Goal: Communication & Community: Answer question/provide support

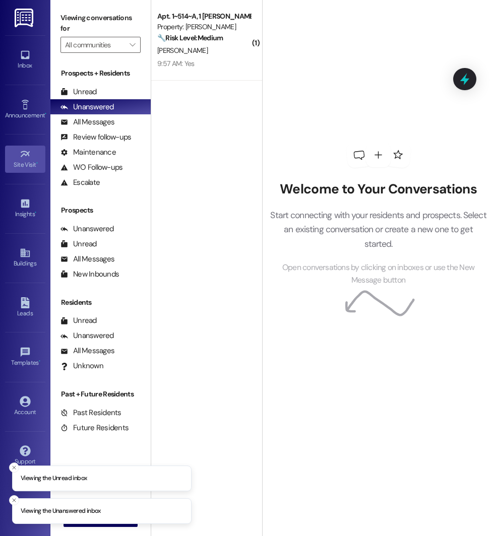
click at [28, 149] on icon at bounding box center [25, 154] width 11 height 11
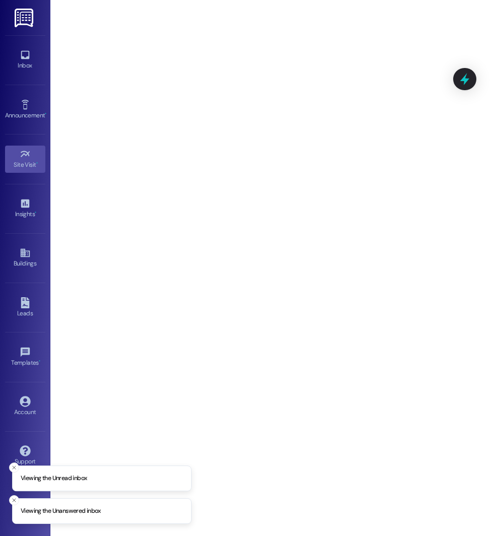
click at [25, 84] on div "Inbox Go to Inbox" at bounding box center [25, 59] width 40 height 49
click at [25, 58] on icon at bounding box center [25, 55] width 9 height 9
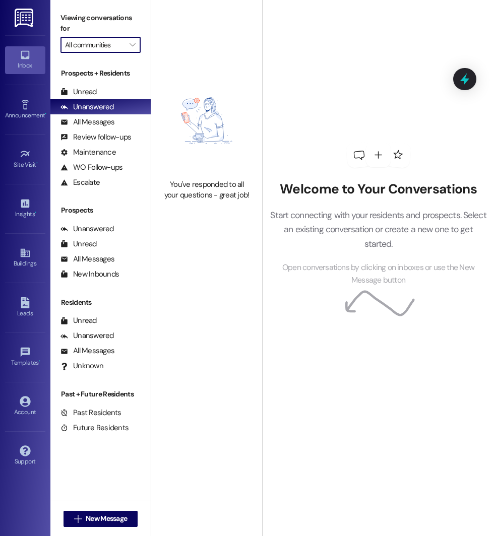
click at [108, 45] on input "All communities" at bounding box center [94, 45] width 59 height 16
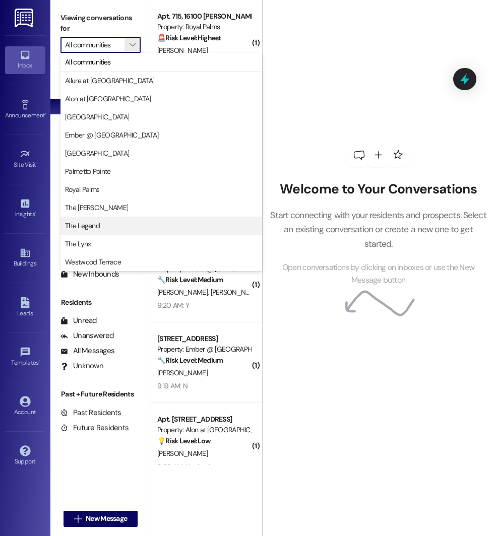
click at [89, 224] on span "The Legend" at bounding box center [82, 226] width 35 height 10
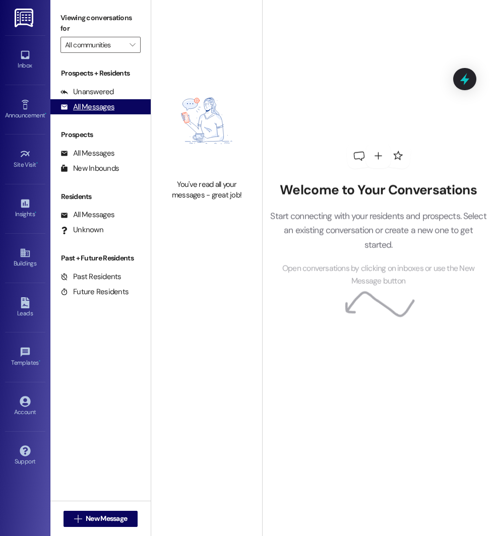
type input "The Legend"
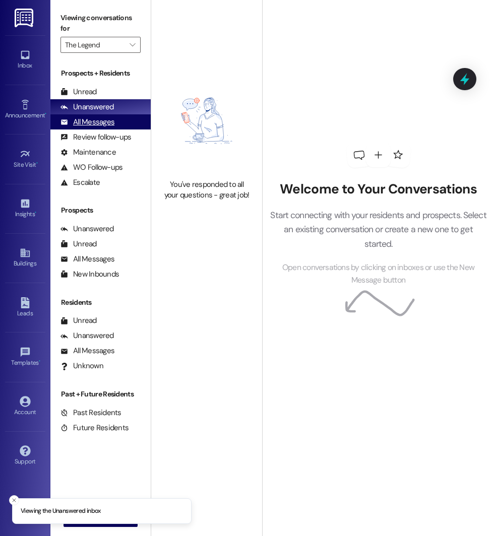
click at [83, 129] on div "All Messages (undefined)" at bounding box center [100, 121] width 100 height 15
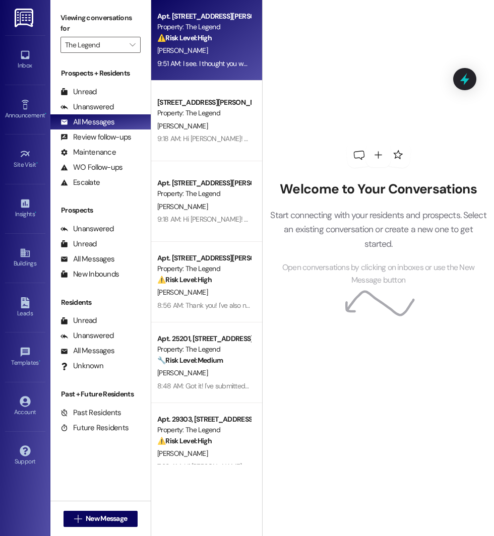
click at [199, 65] on div "9:51 AM: I see. I thought you were planning to stop by the office to drop off t…" at bounding box center [347, 63] width 380 height 9
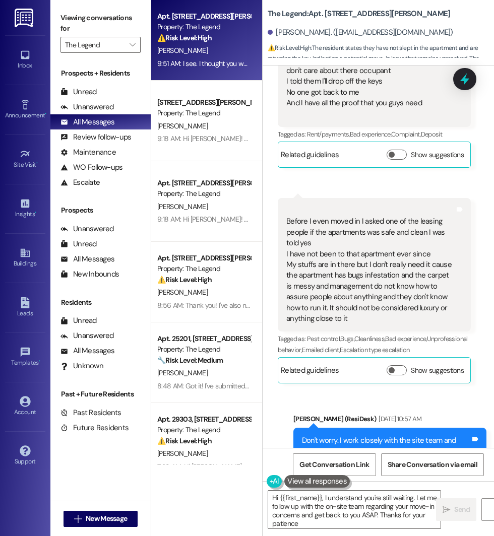
type textarea "Hi {{first_name}}, I understand you're still waiting. Let me follow up with the…"
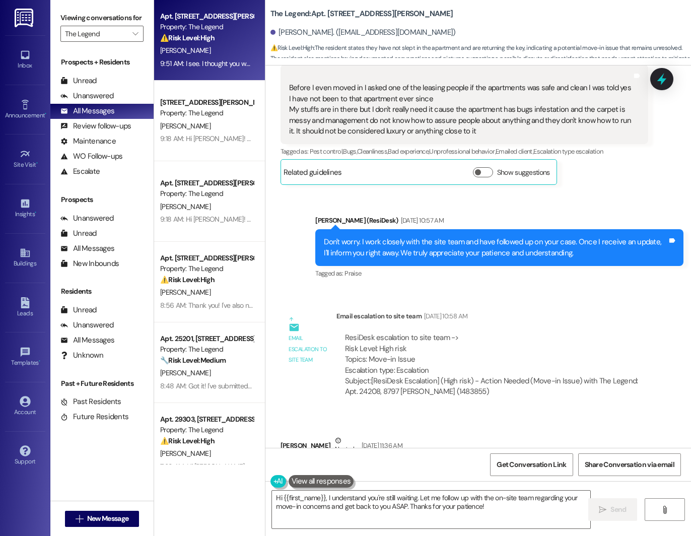
scroll to position [1377, 0]
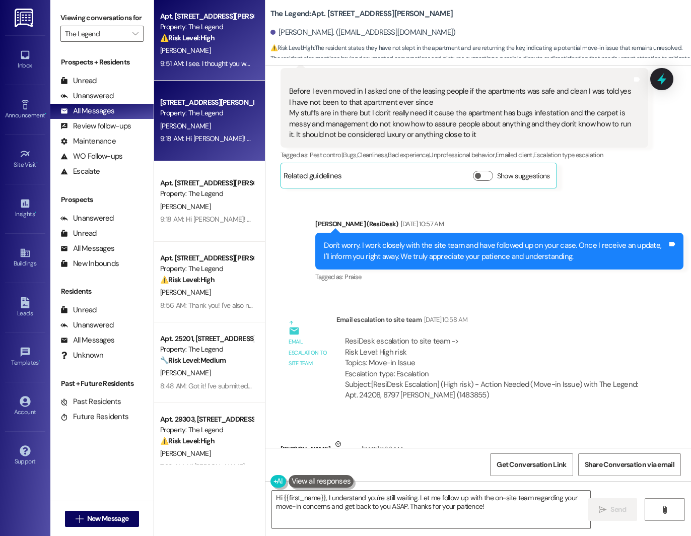
click at [196, 129] on div "M. Rodriguez" at bounding box center [206, 126] width 95 height 13
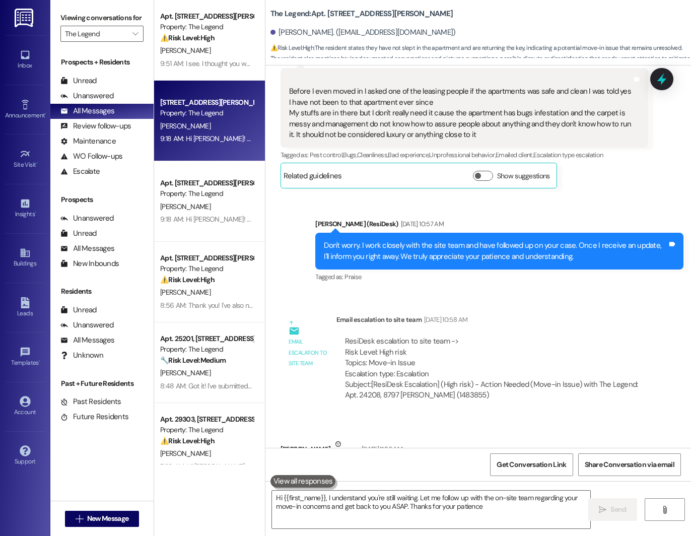
type textarea "Hi {{first_name}}, I understand you're still waiting. Let me follow up with the…"
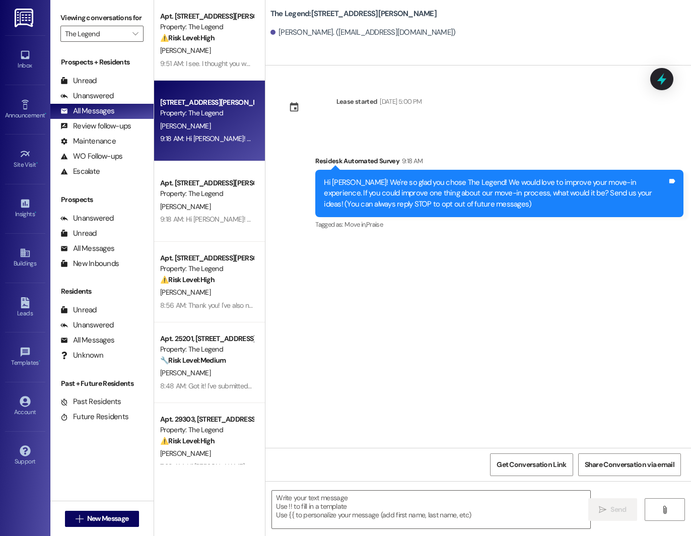
type textarea "Fetching suggested responses. Please feel free to read through the conversation…"
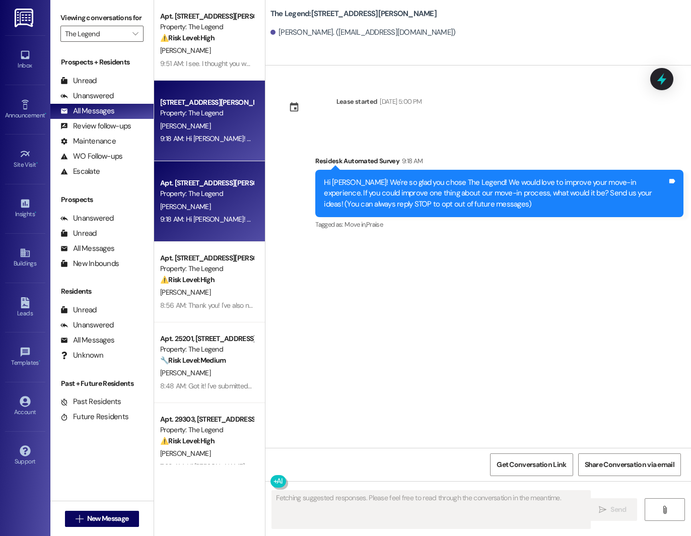
click at [218, 195] on div "Property: The Legend" at bounding box center [206, 193] width 93 height 11
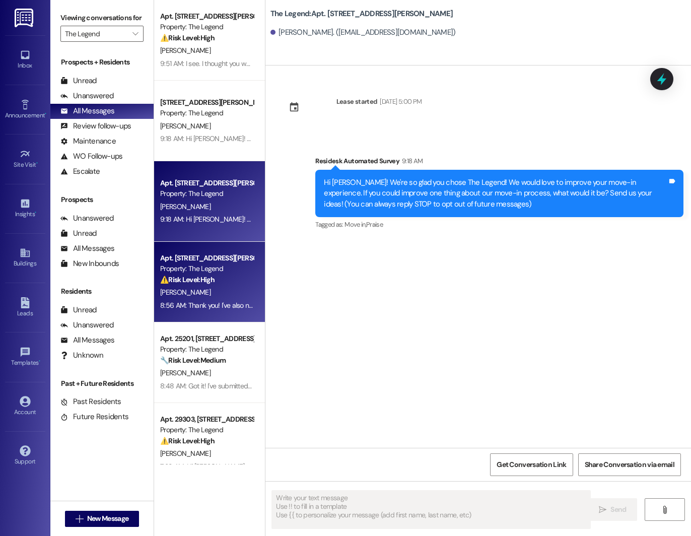
click at [175, 300] on div "8:56 AM: Thank you! I've also noted your complaint in my site report. We really…" at bounding box center [206, 305] width 95 height 13
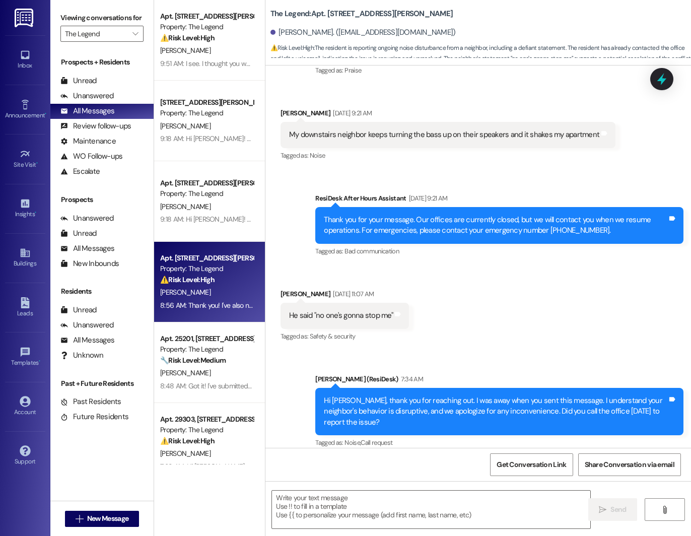
scroll to position [332, 0]
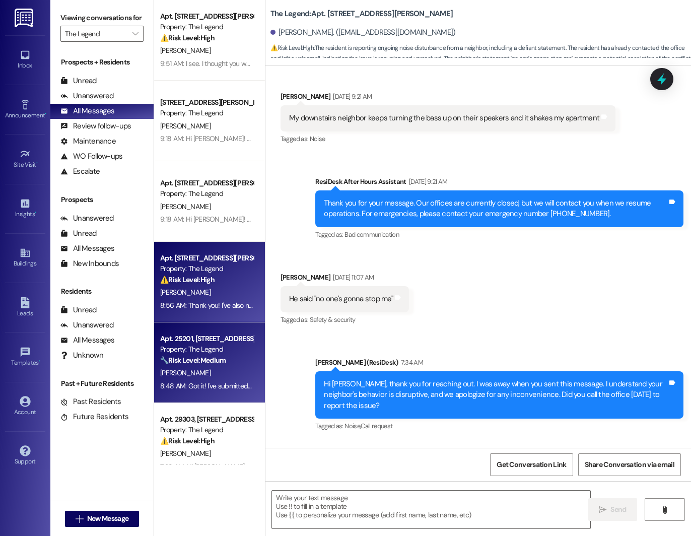
click at [190, 370] on div "M. Villa" at bounding box center [206, 373] width 95 height 13
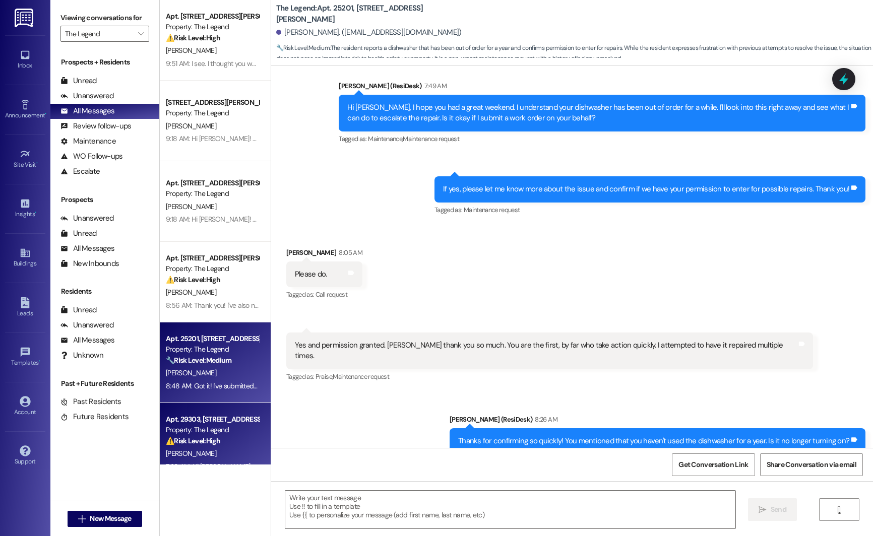
scroll to position [4, 0]
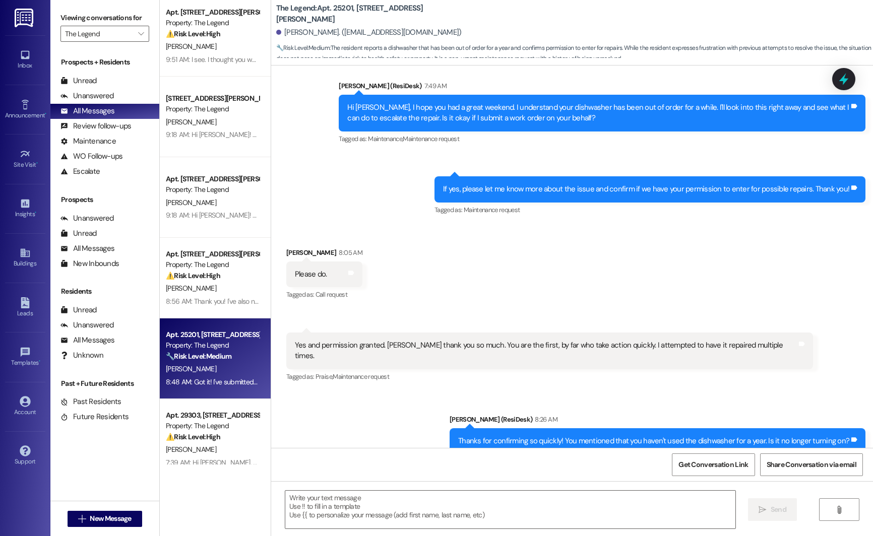
click at [186, 441] on div "Apt. 24208, 8797 Marbach Rd Property: The Legend ⚠️ Risk Level: High The reside…" at bounding box center [215, 232] width 111 height 465
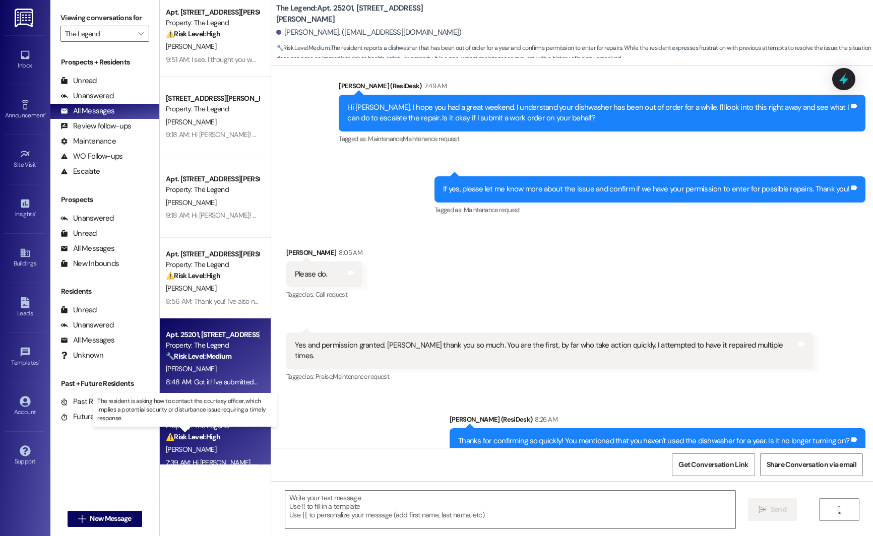
click at [186, 441] on strong "⚠️ Risk Level: High" at bounding box center [193, 436] width 54 height 9
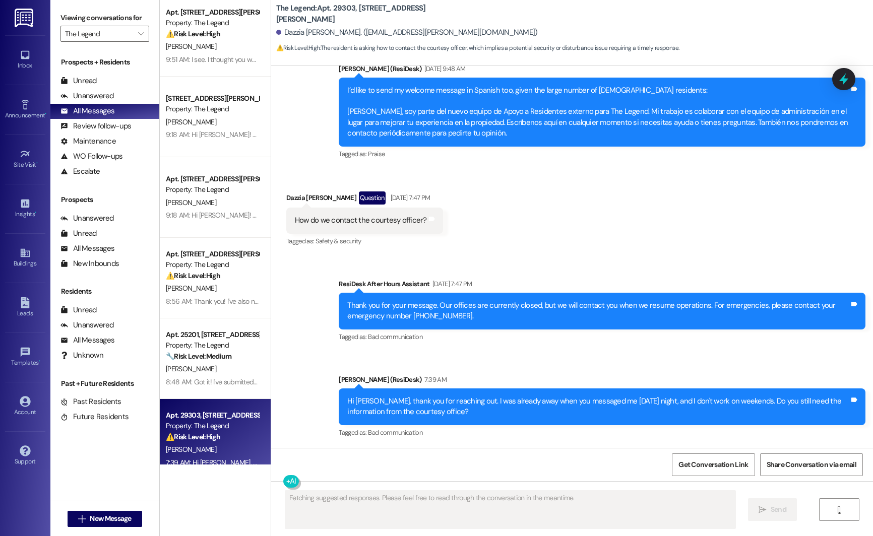
scroll to position [310, 0]
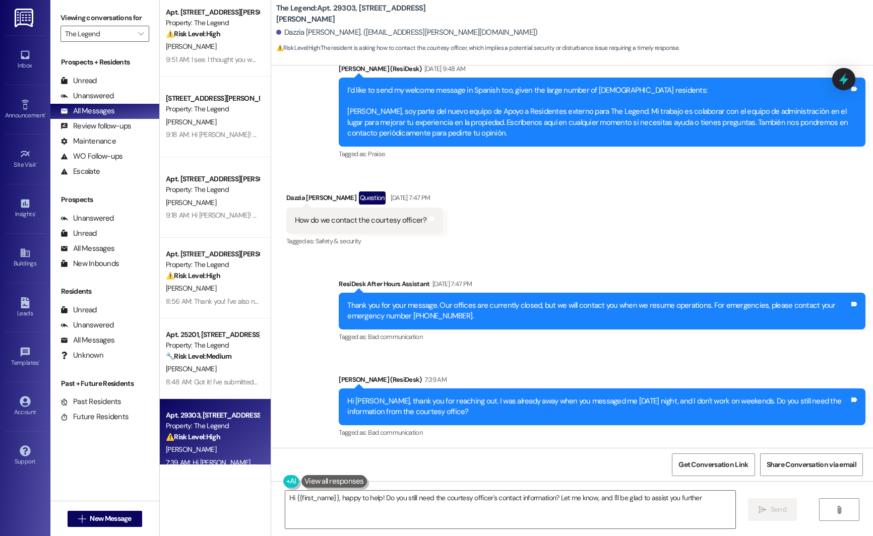
type textarea "Hi {{first_name}}, happy to help! Do you still need the courtesy officer's cont…"
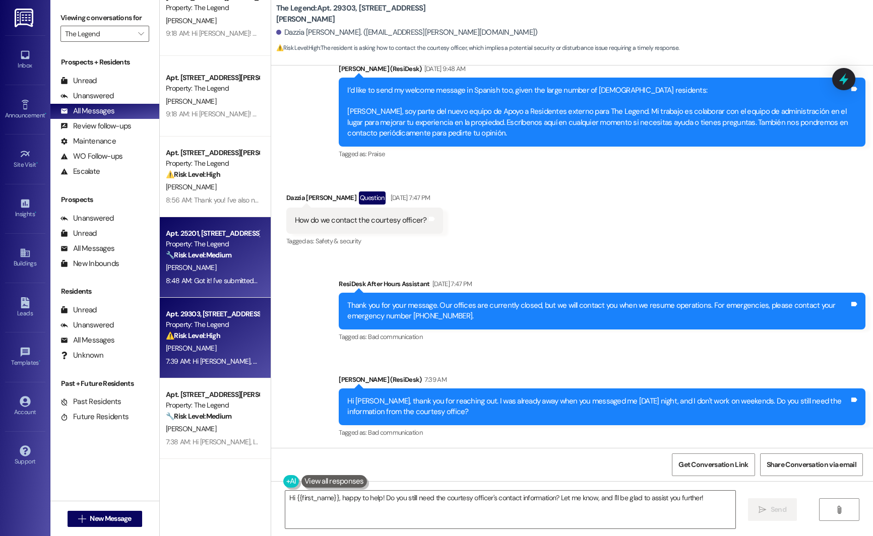
scroll to position [125, 0]
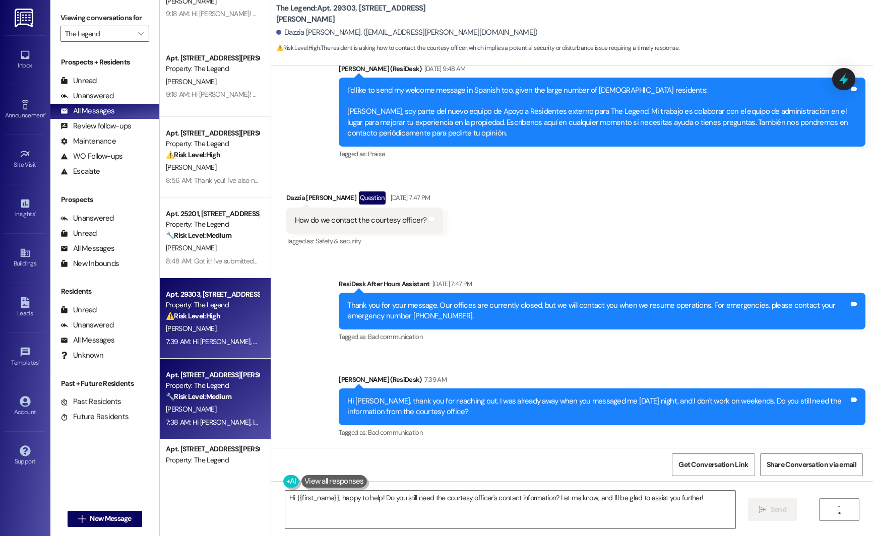
click at [177, 385] on div "Property: The Legend" at bounding box center [212, 385] width 93 height 11
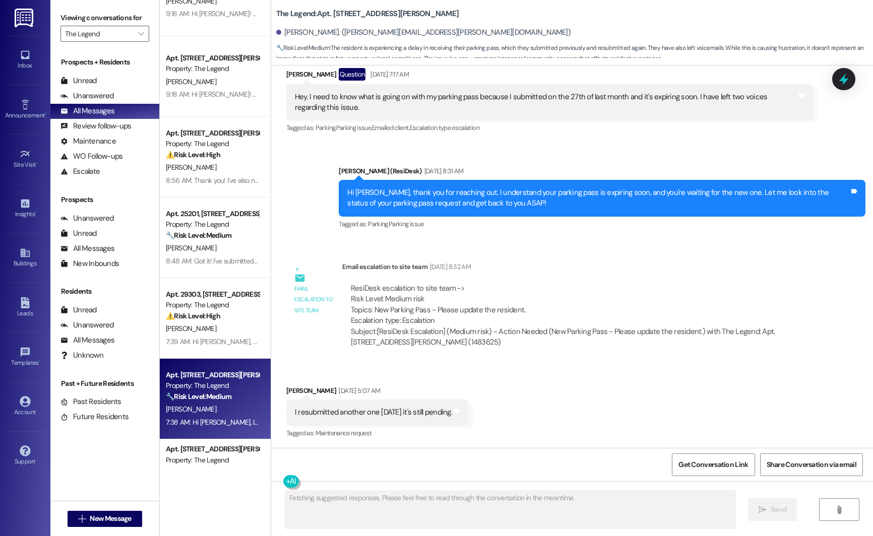
scroll to position [646, 0]
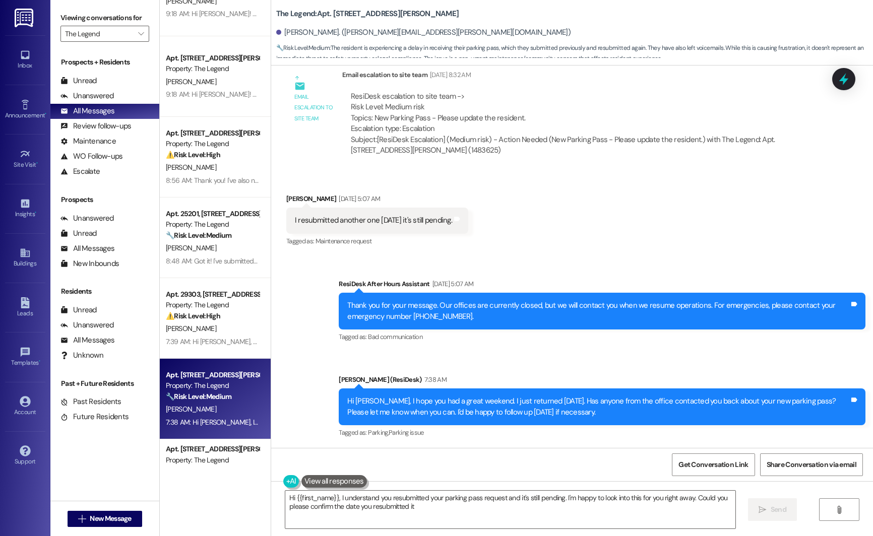
type textarea "Hi {{first_name}}, I understand you resubmitted your parking pass request and i…"
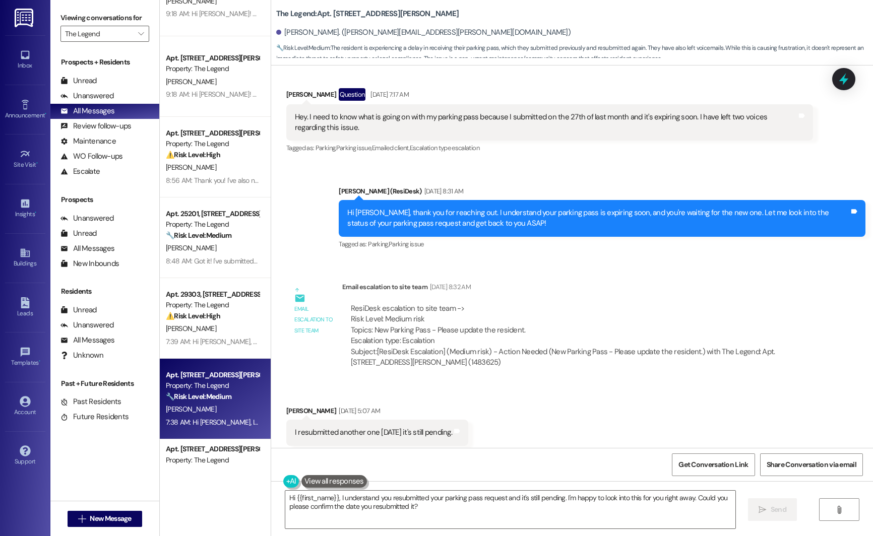
scroll to position [297, 0]
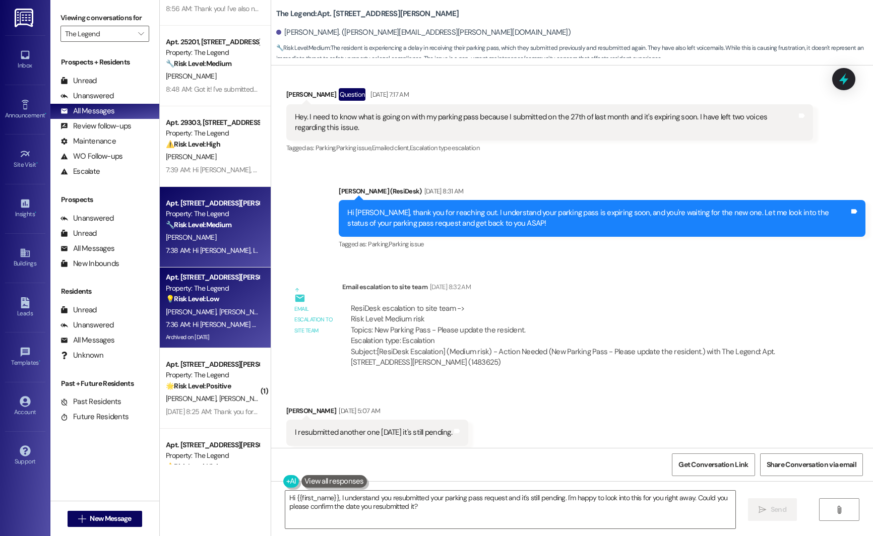
click at [210, 302] on strong "💡 Risk Level: Low" at bounding box center [192, 298] width 53 height 9
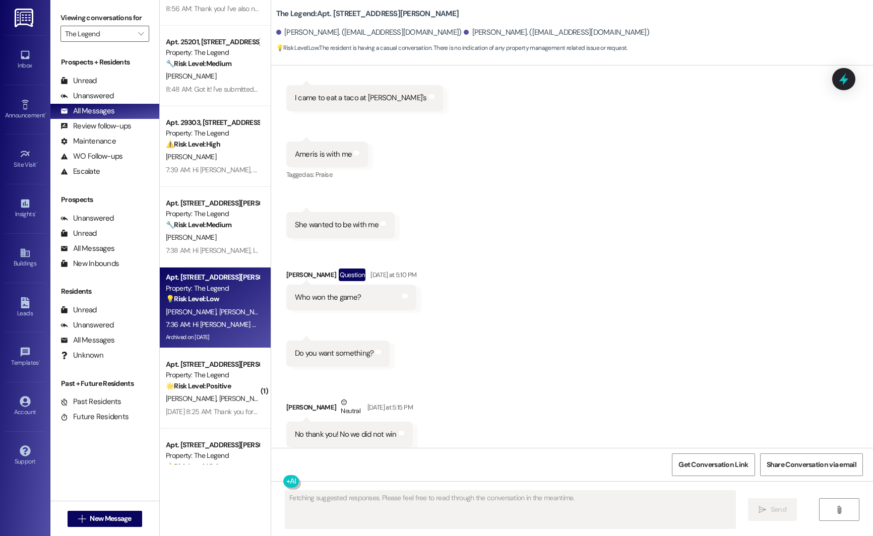
scroll to position [4064, 0]
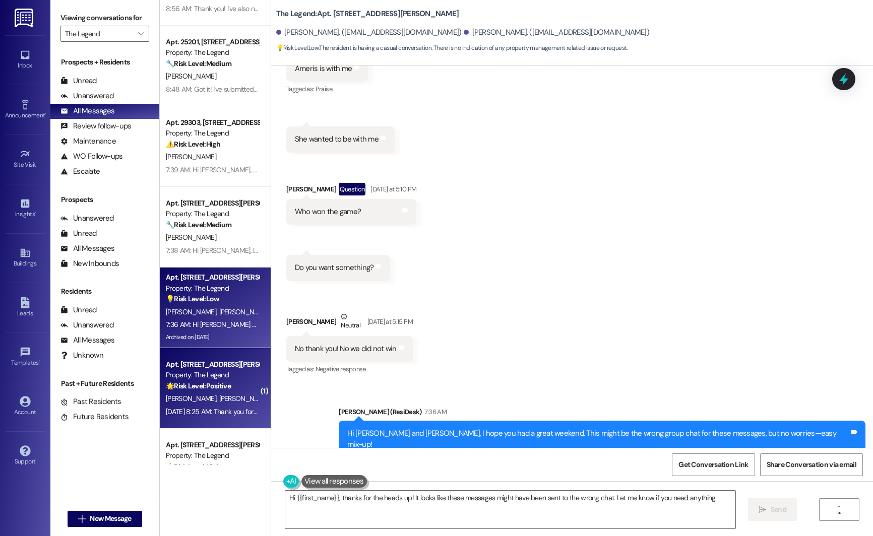
type textarea "Hi {{first_name}}, thanks for the heads up! It looks like these messages might …"
click at [174, 397] on span "T. Cruz" at bounding box center [192, 398] width 53 height 9
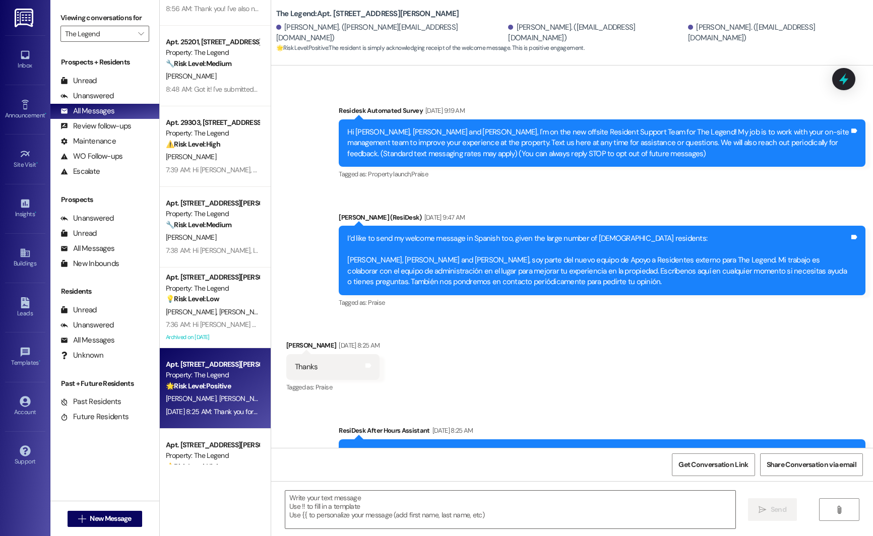
scroll to position [194, 0]
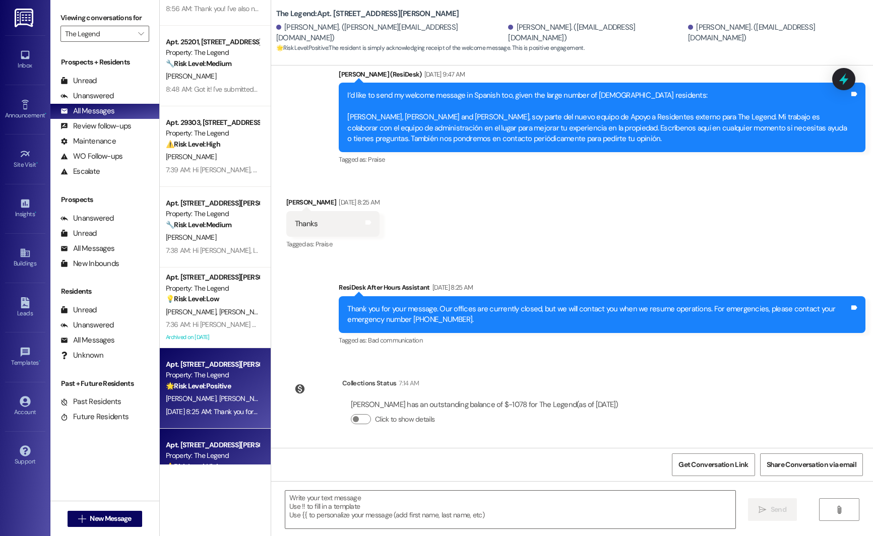
click at [179, 440] on div "Apt. 12103, 8797 Marbach Rd" at bounding box center [212, 445] width 93 height 11
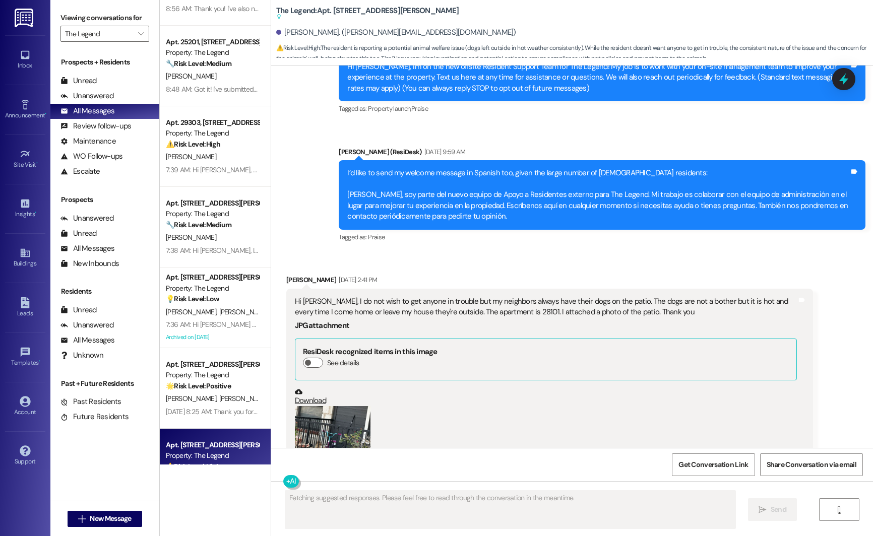
scroll to position [117, 0]
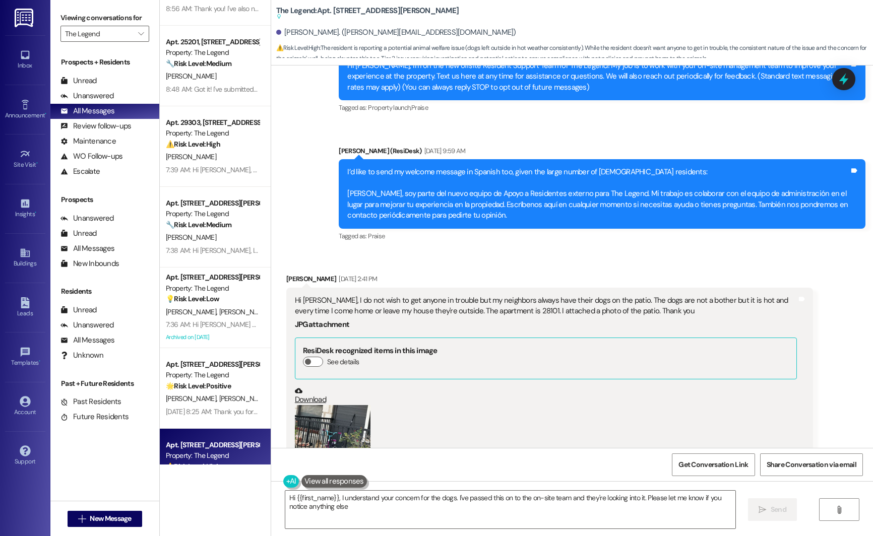
type textarea "Hi {{first_name}}, I understand your concern for the dogs. I've passed this on …"
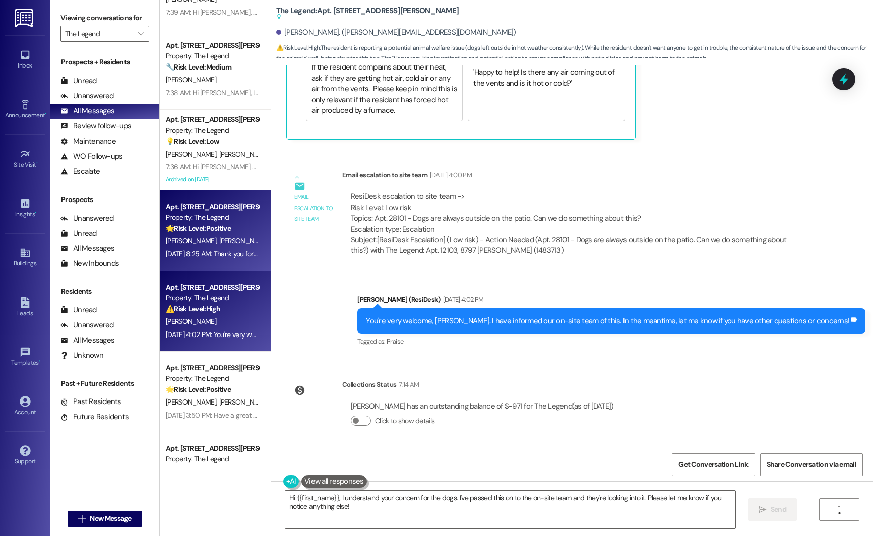
scroll to position [467, 0]
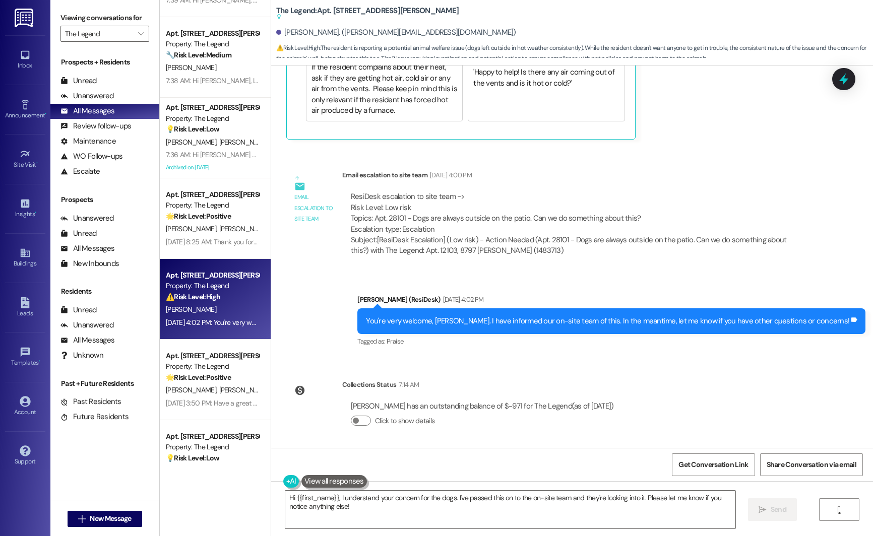
click at [184, 370] on div "Property: The Legend" at bounding box center [212, 366] width 93 height 11
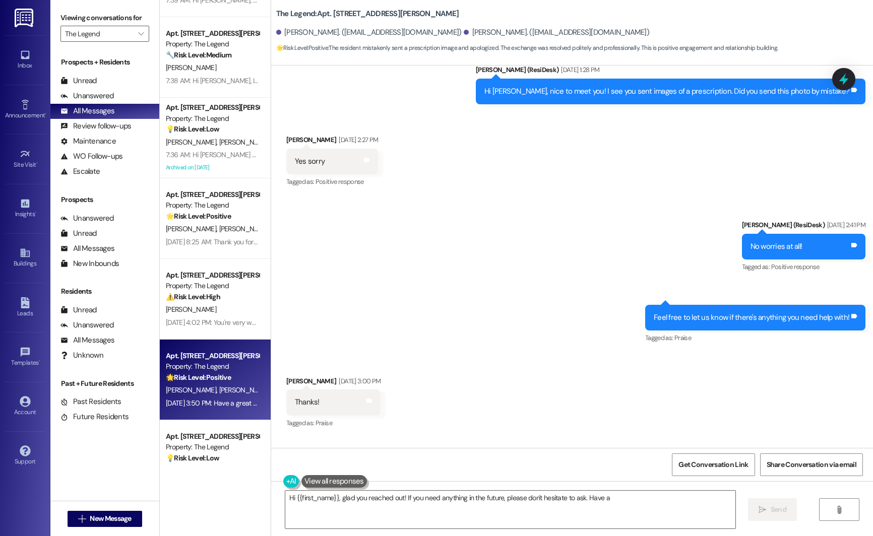
scroll to position [656, 0]
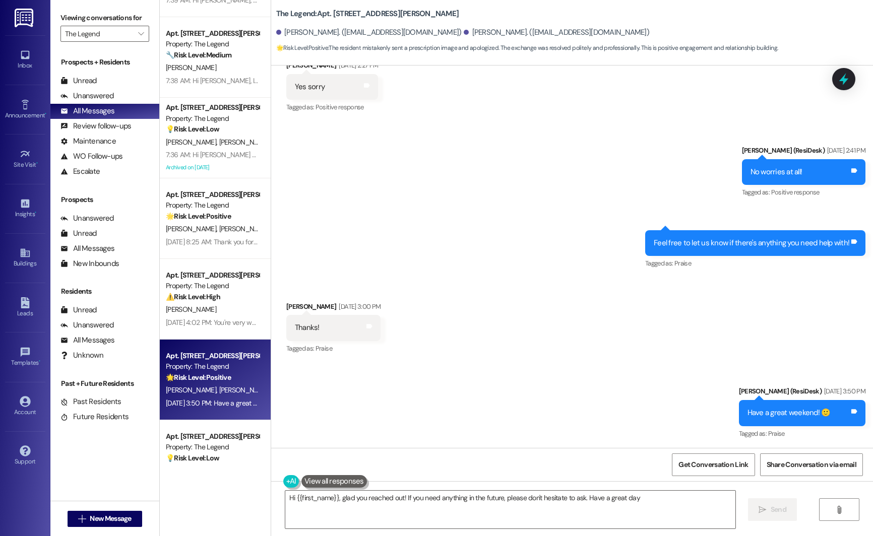
type textarea "Hi {{first_name}}, glad you reached out! If you need anything in the future, pl…"
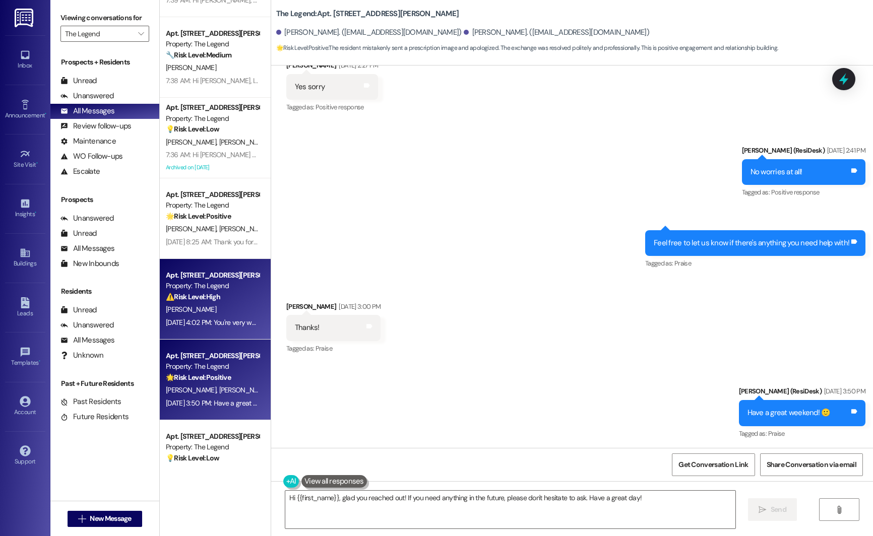
scroll to position [591, 0]
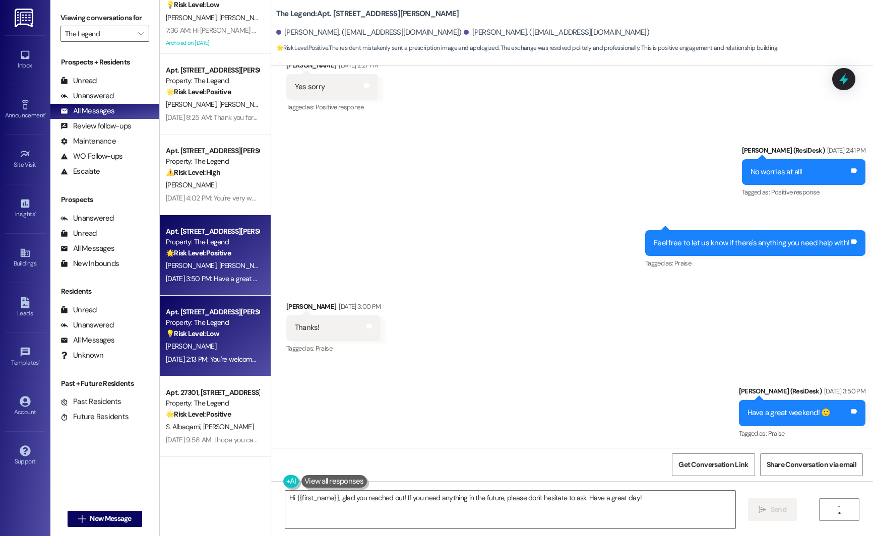
click at [198, 345] on div "R. Vidaurri" at bounding box center [212, 346] width 95 height 13
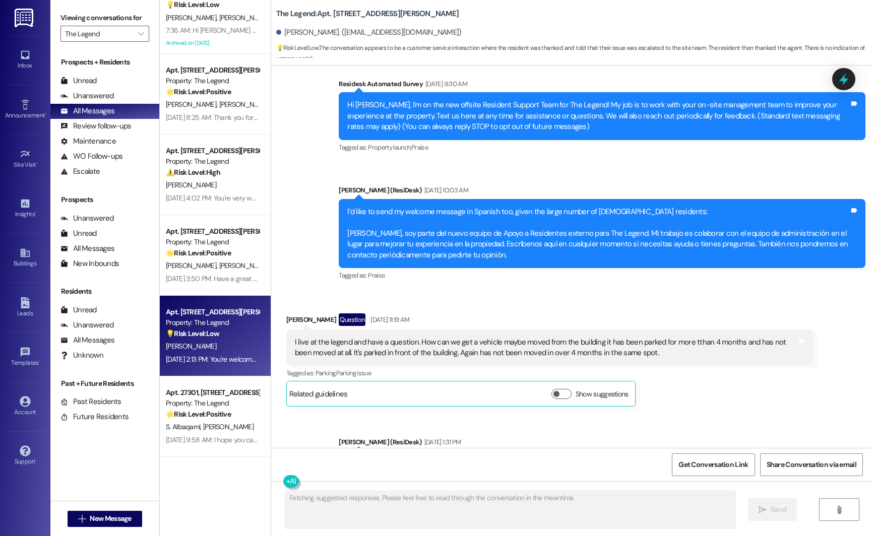
scroll to position [198, 0]
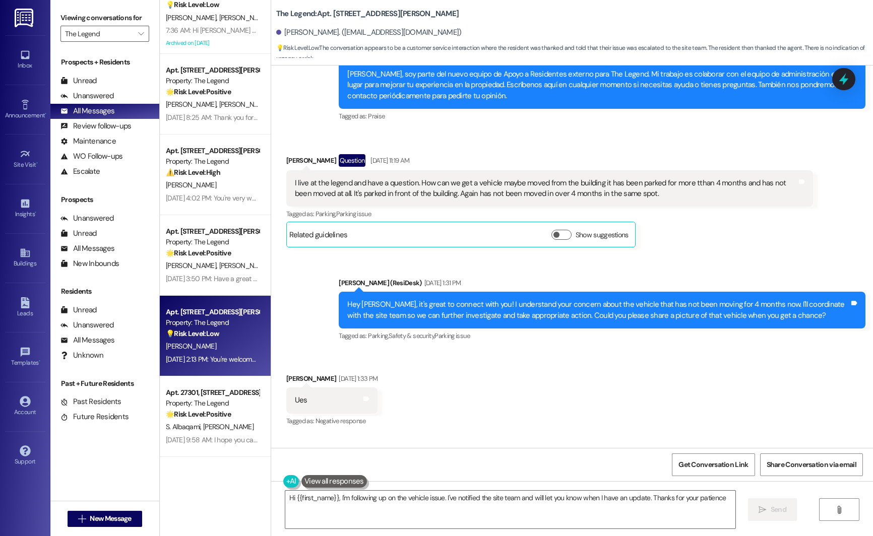
type textarea "Hi {{first_name}}, I'm following up on the vehicle issue. I've notified the sit…"
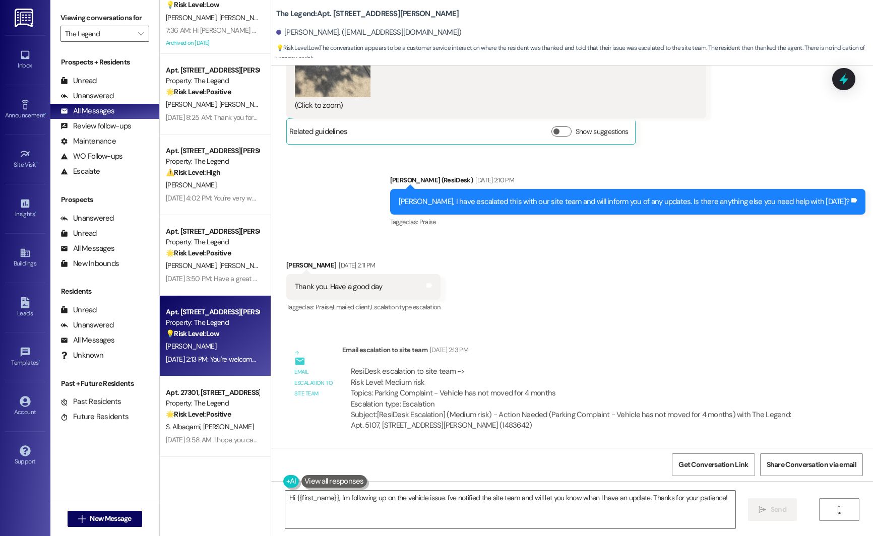
scroll to position [1252, 0]
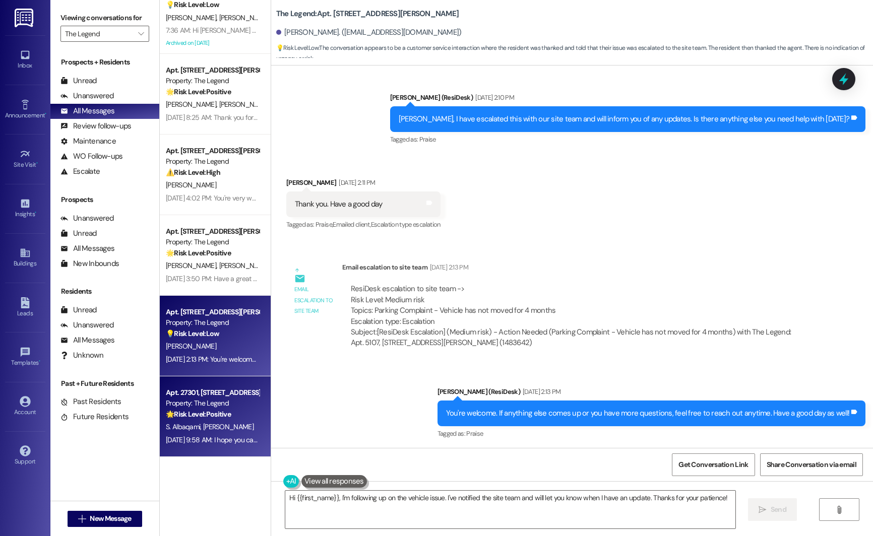
click at [187, 411] on strong "🌟 Risk Level: Positive" at bounding box center [198, 414] width 65 height 9
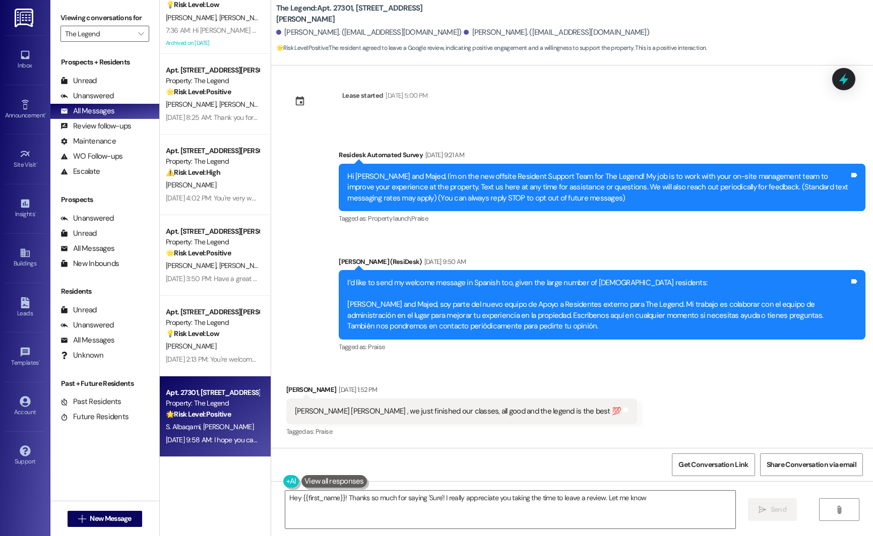
scroll to position [16, 0]
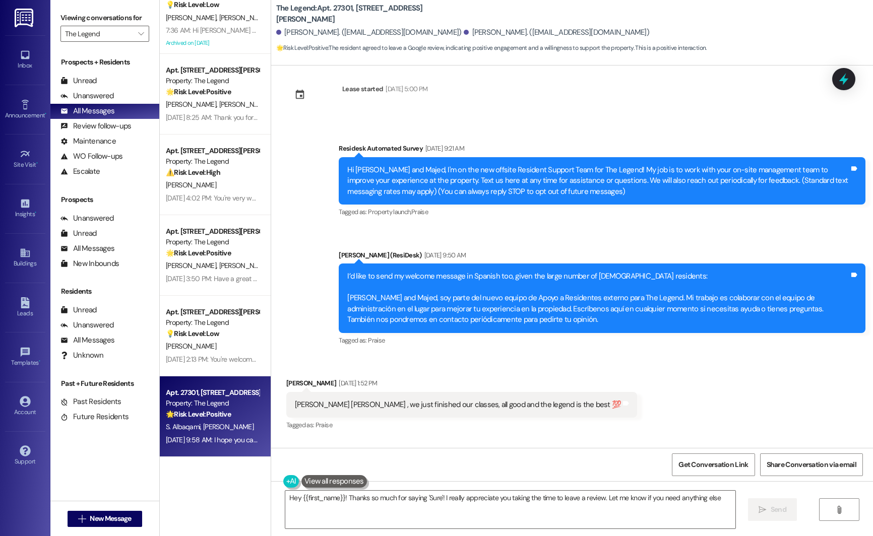
type textarea "Hey {{first_name}}! Thanks so much for saying 'Sure'! I really appreciate you t…"
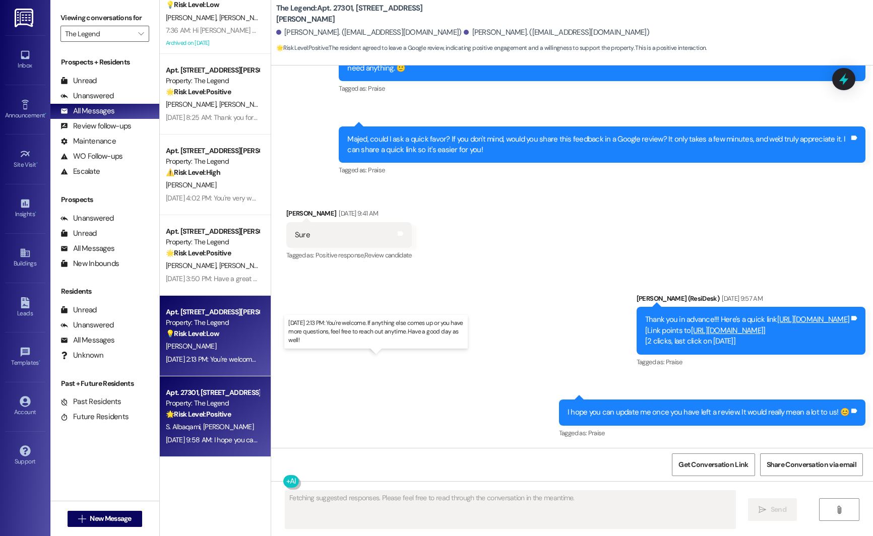
scroll to position [712, 0]
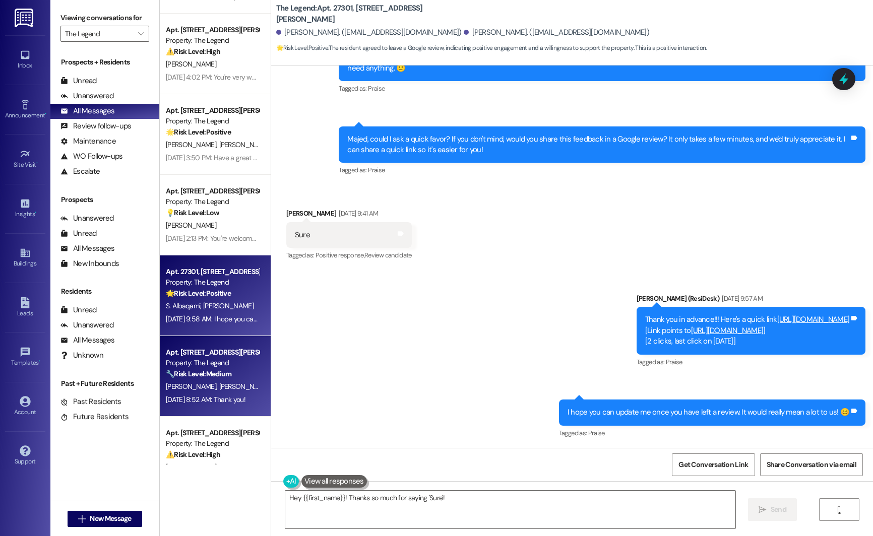
type textarea "Hey {{first_name}}! Thanks so much for saying 'Sure'! I"
click at [197, 370] on strong "🔧 Risk Level: Medium" at bounding box center [199, 373] width 66 height 9
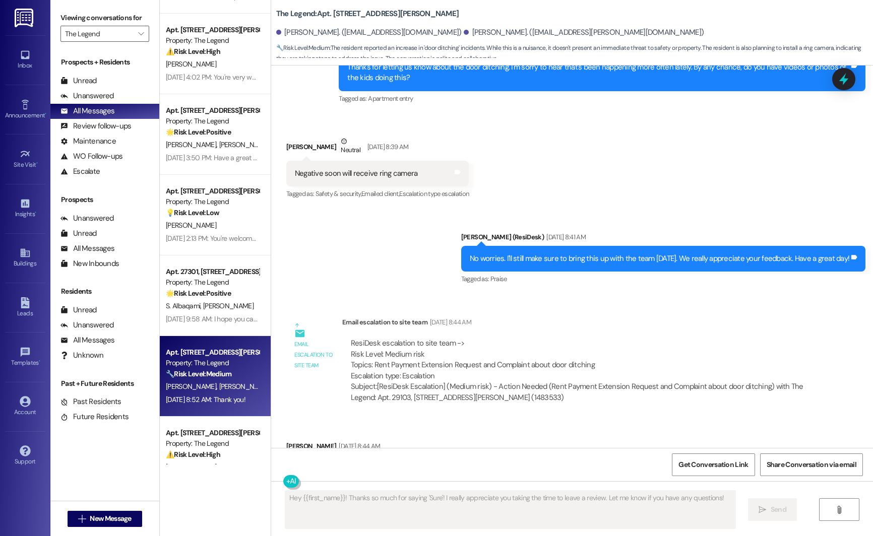
scroll to position [837, 0]
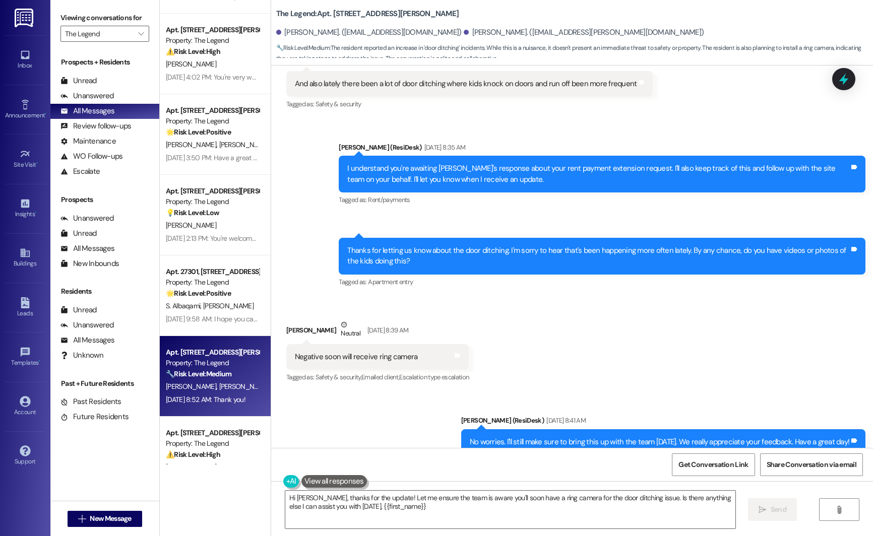
type textarea "Hi Cris, thanks for the update! Let me ensure the team is aware you'll soon hav…"
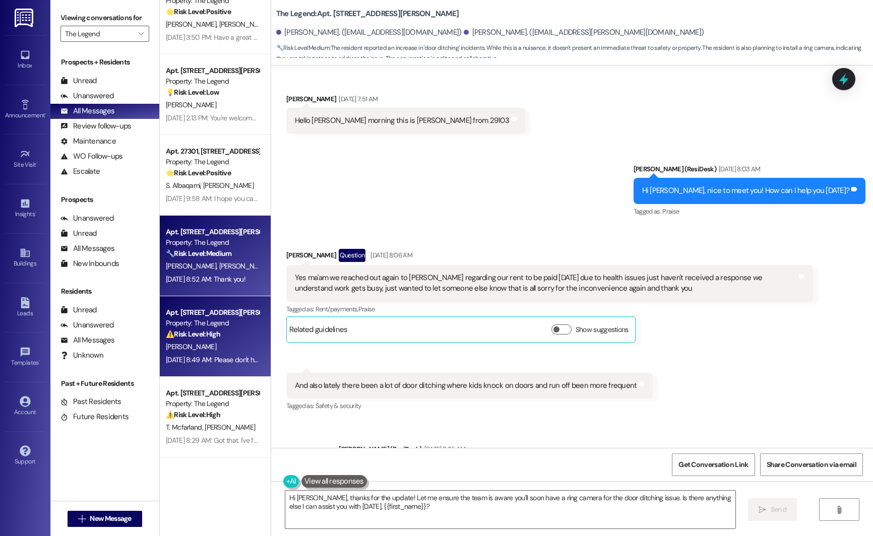
scroll to position [833, 0]
click at [202, 326] on div "Property: The Legend" at bounding box center [212, 322] width 93 height 11
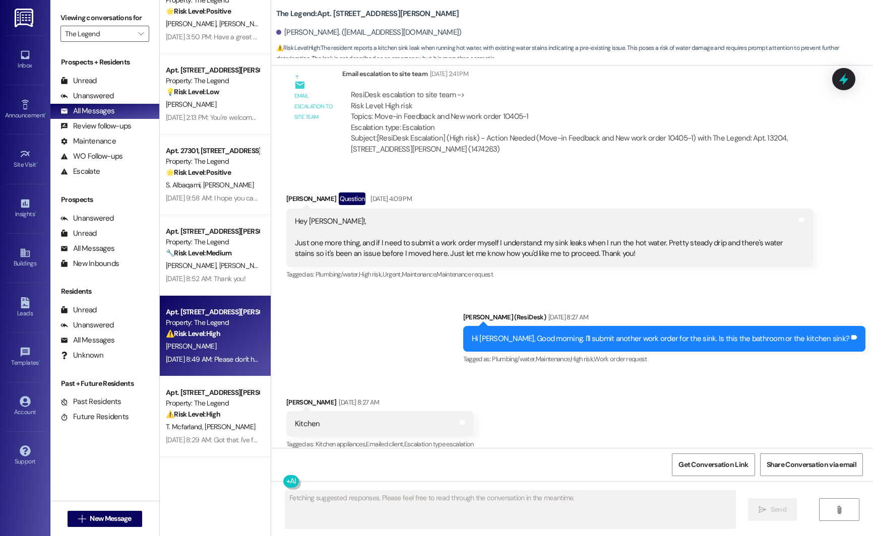
scroll to position [1549, 0]
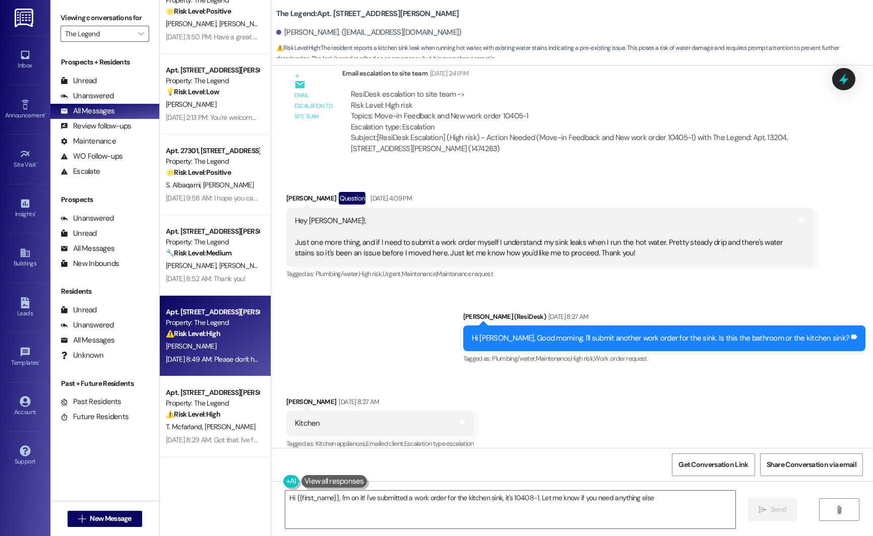
type textarea "Hi {{first_name}}, I'm on it! I've submitted a work order for the kitchen sink,…"
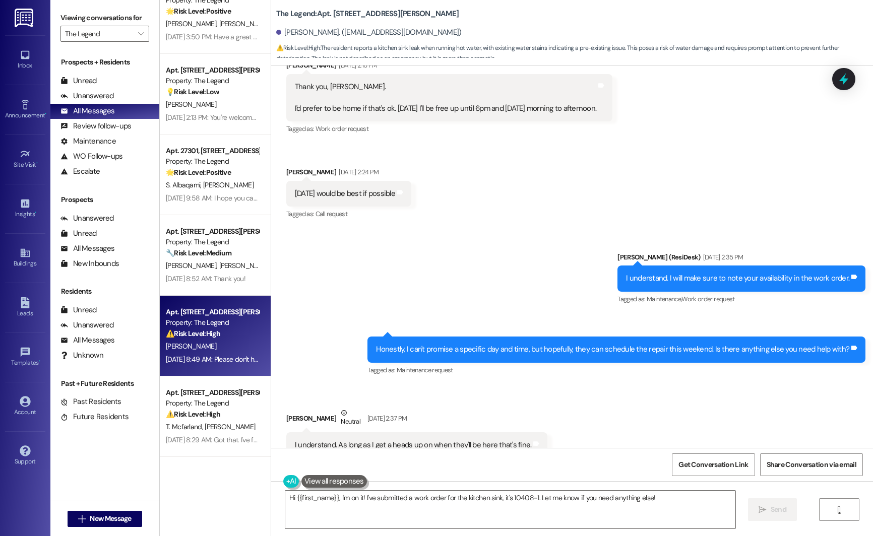
scroll to position [926, 0]
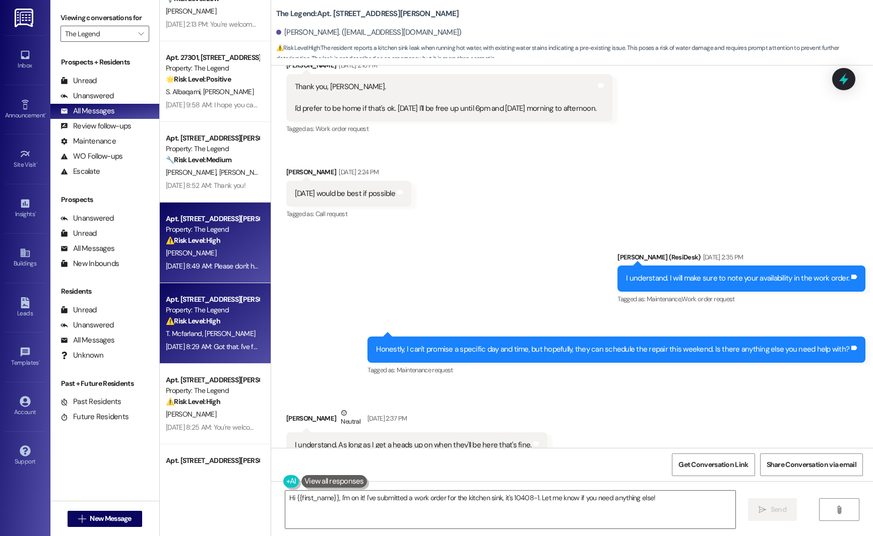
click at [200, 342] on div "Sep 19, 2025 at 8:29 AM: Got that. I've followed up with the team about removin…" at bounding box center [514, 346] width 696 height 9
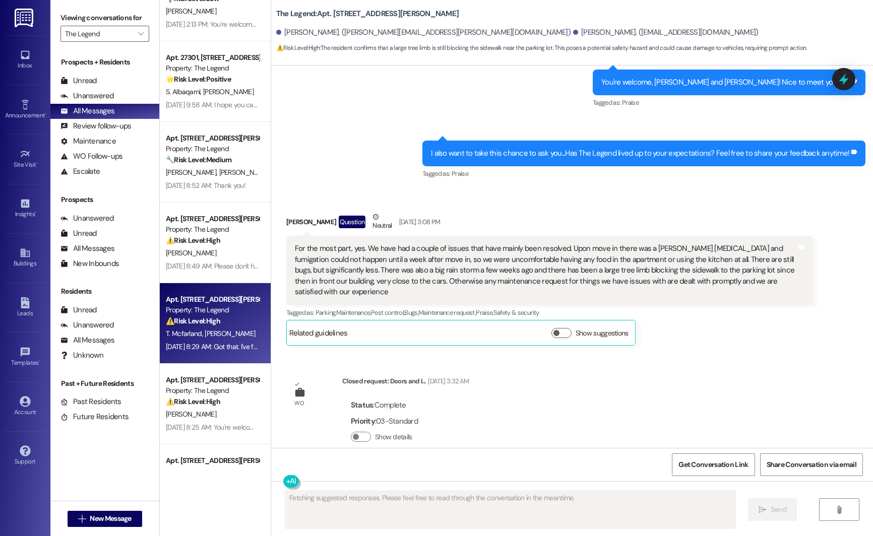
scroll to position [522, 0]
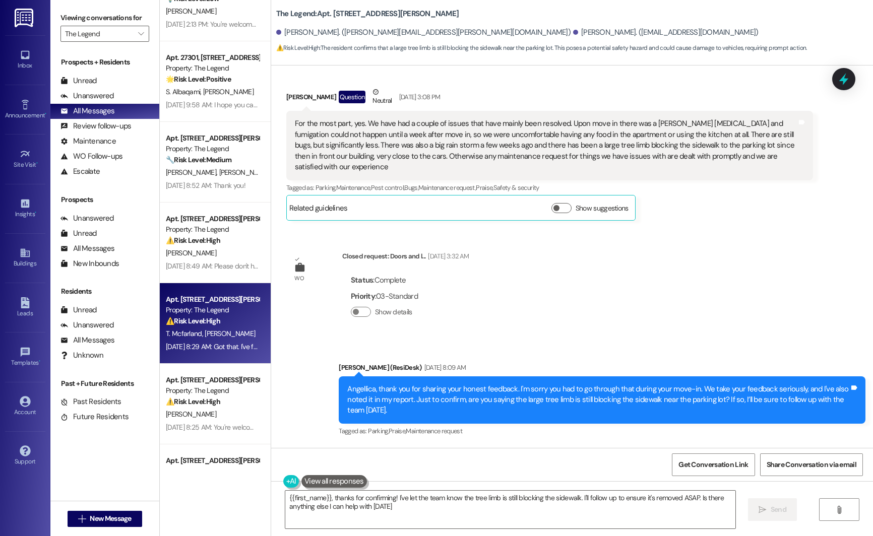
type textarea "{{first_name}}, thanks for confirming! I've let the team know the tree limb is …"
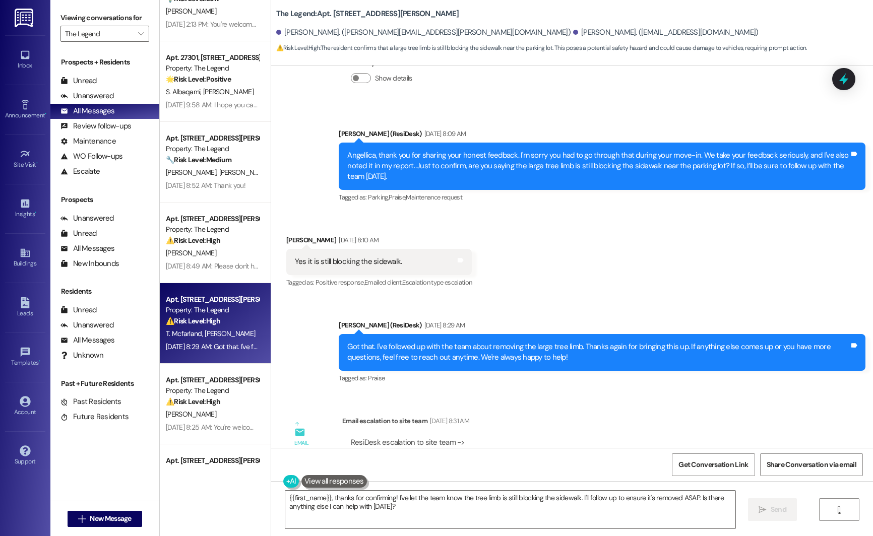
scroll to position [942, 0]
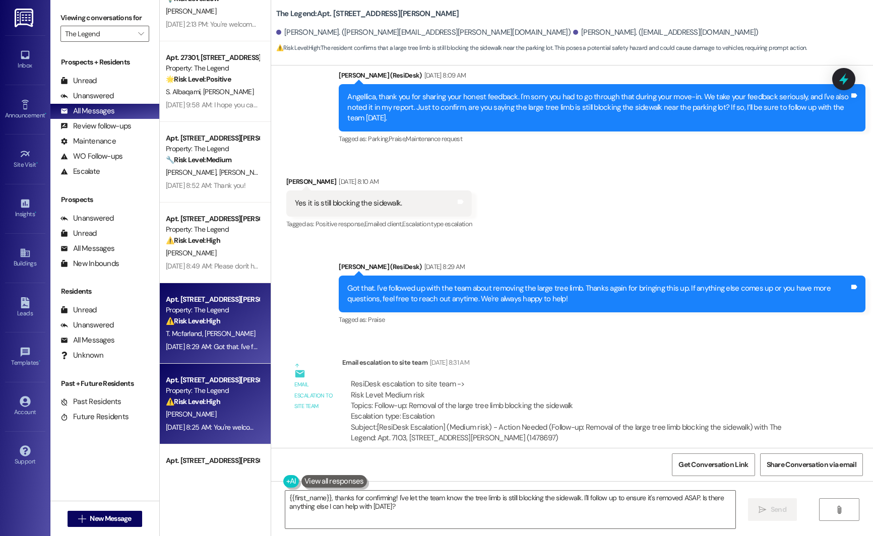
click at [166, 417] on span "A. Frost" at bounding box center [191, 414] width 50 height 9
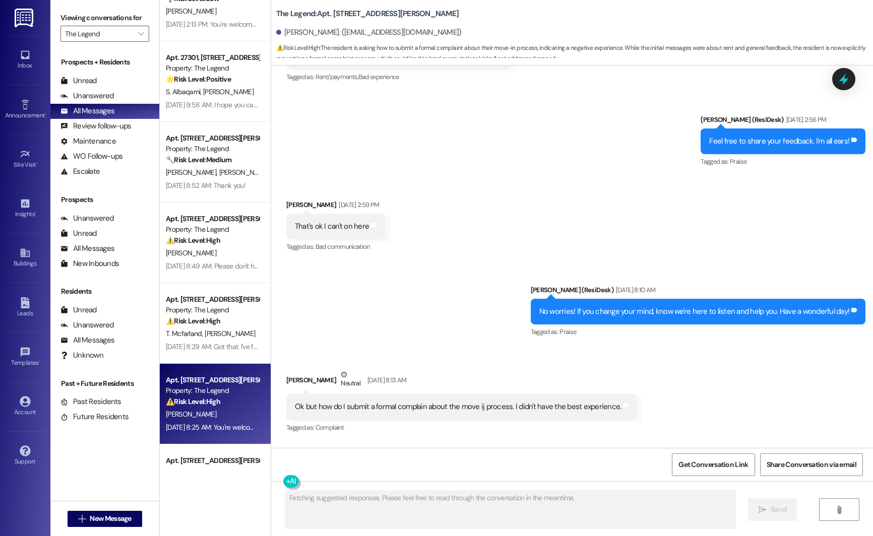
scroll to position [778, 0]
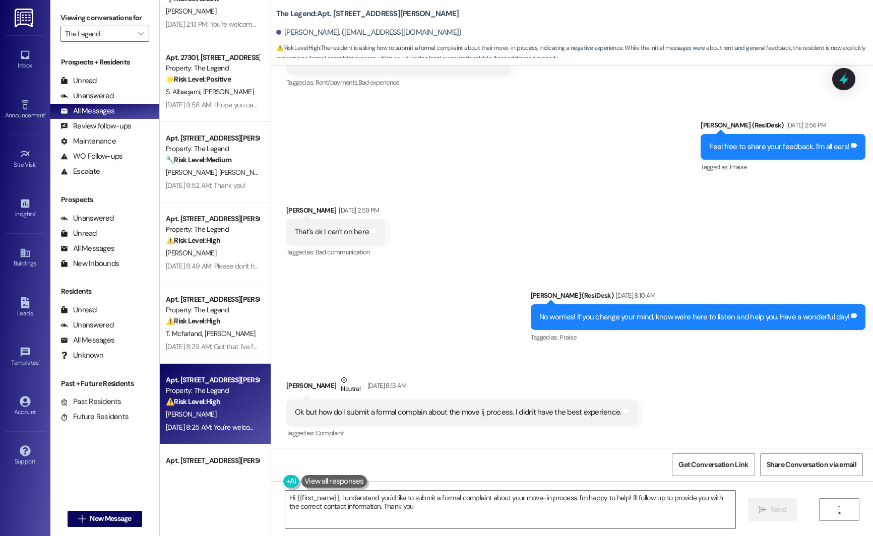
type textarea "Hi {{first_name}}, I understand you'd like to submit a formal complaint about y…"
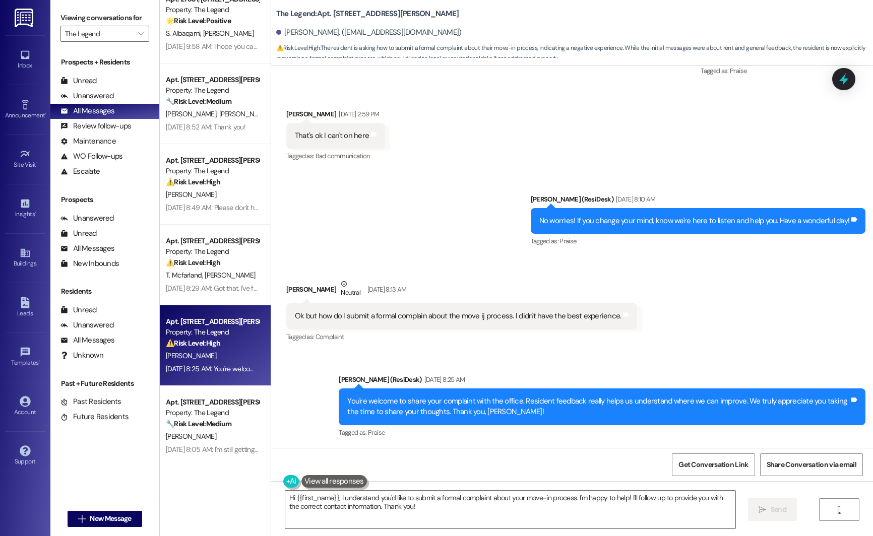
scroll to position [992, 0]
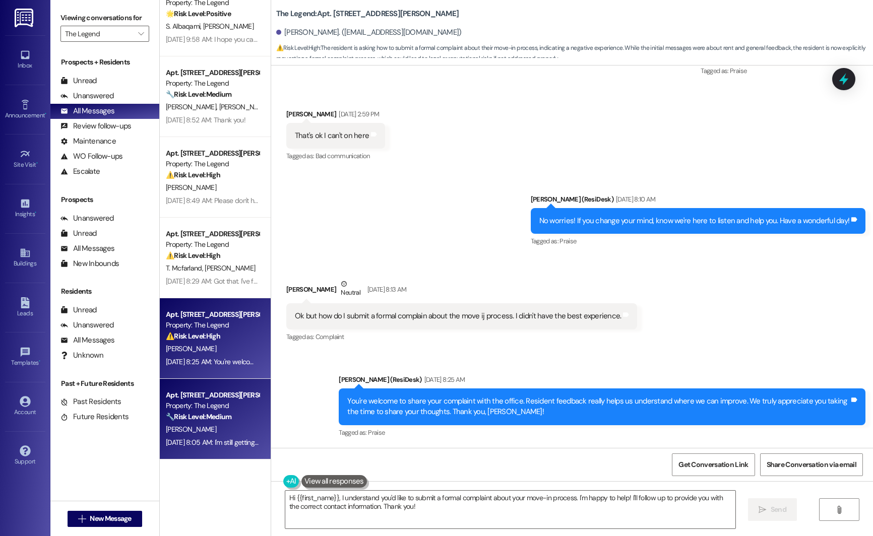
click at [171, 405] on div "Property: The Legend" at bounding box center [212, 406] width 93 height 11
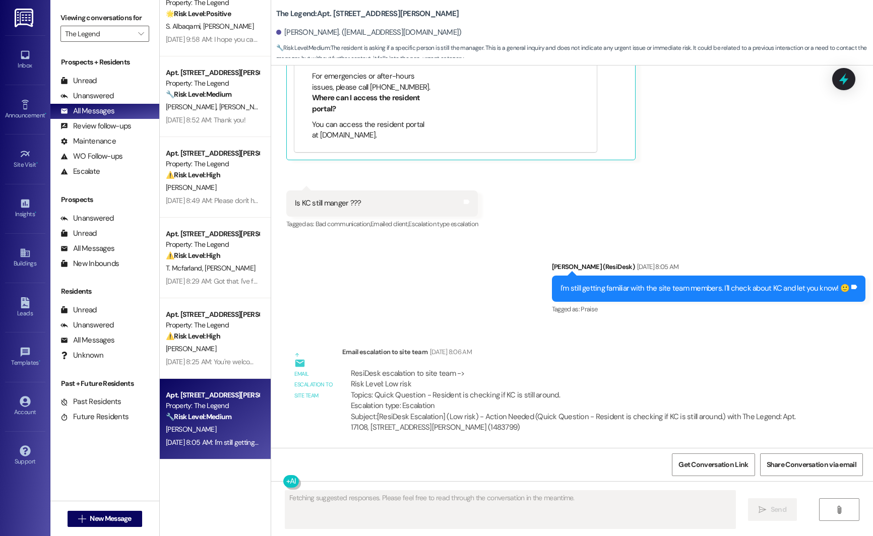
scroll to position [891, 0]
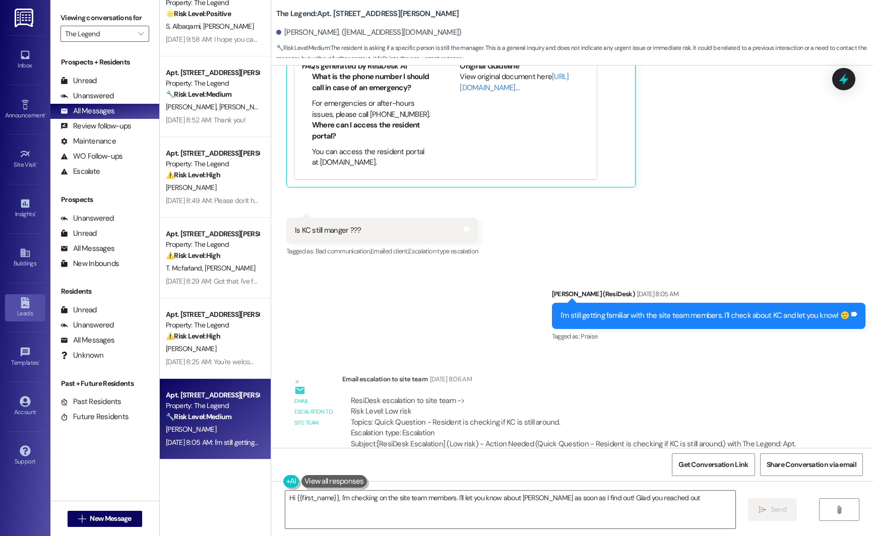
type textarea "Hi {{first_name}}, I'm checking on the site team members. I'll let you know abo…"
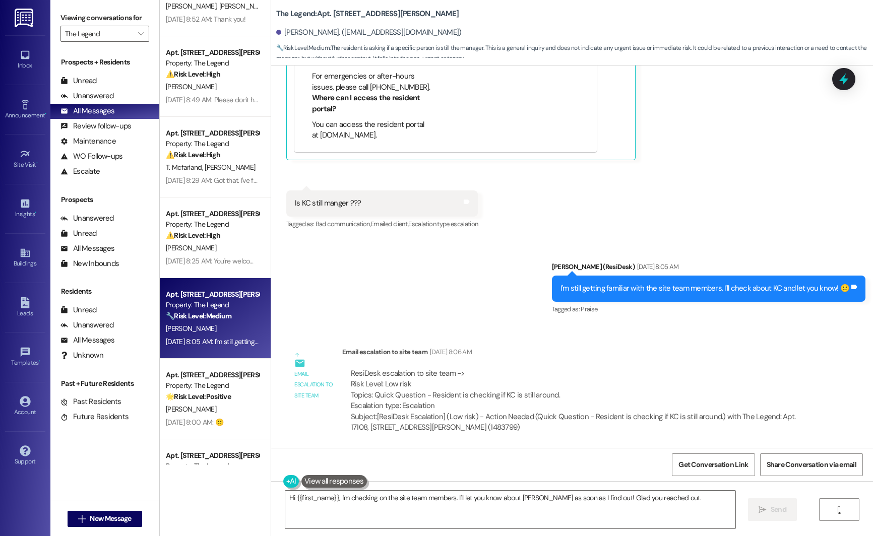
scroll to position [1127, 0]
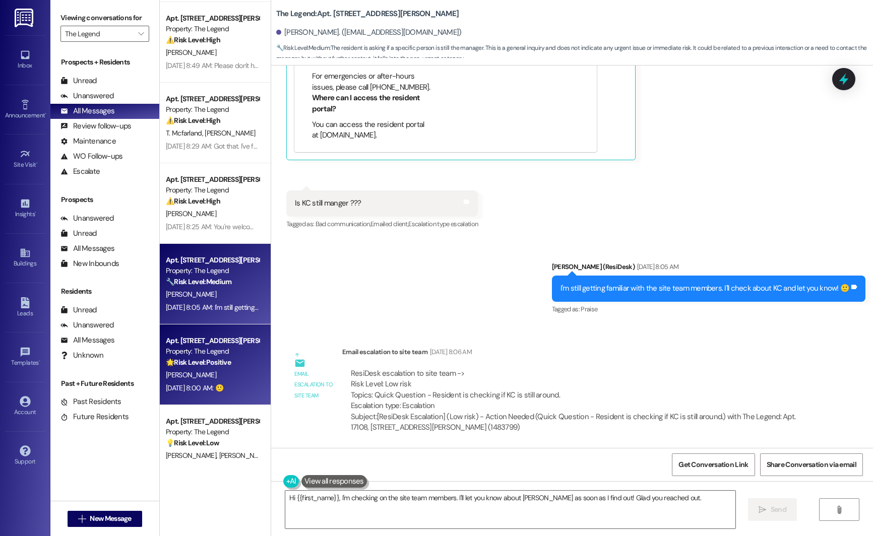
click at [186, 345] on div "Apt. 23307, 8797 Marbach Rd" at bounding box center [212, 341] width 93 height 11
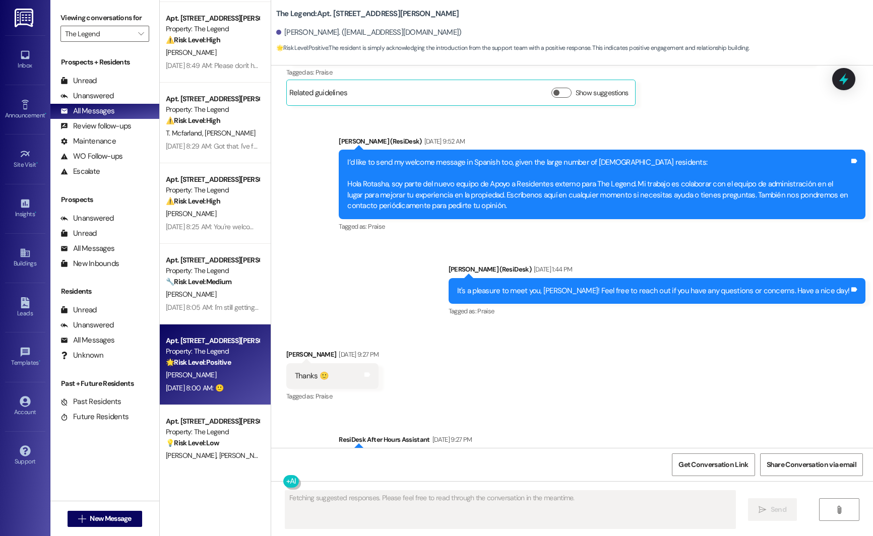
scroll to position [222, 0]
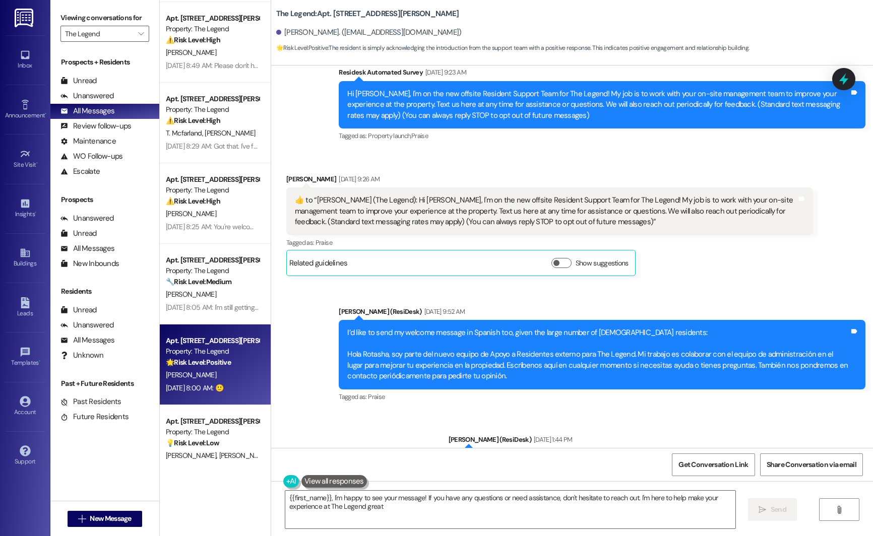
type textarea "{{first_name}}, I'm happy to see your message! If you have any questions or nee…"
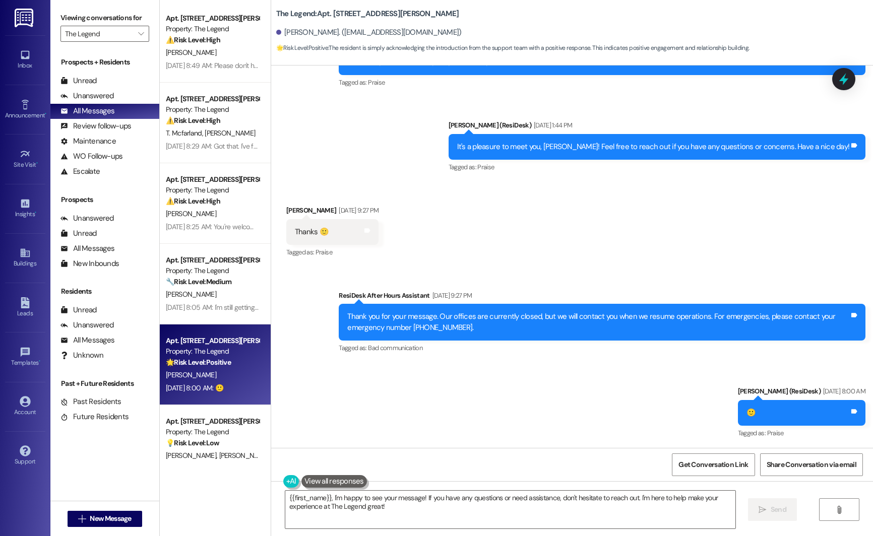
scroll to position [1289, 0]
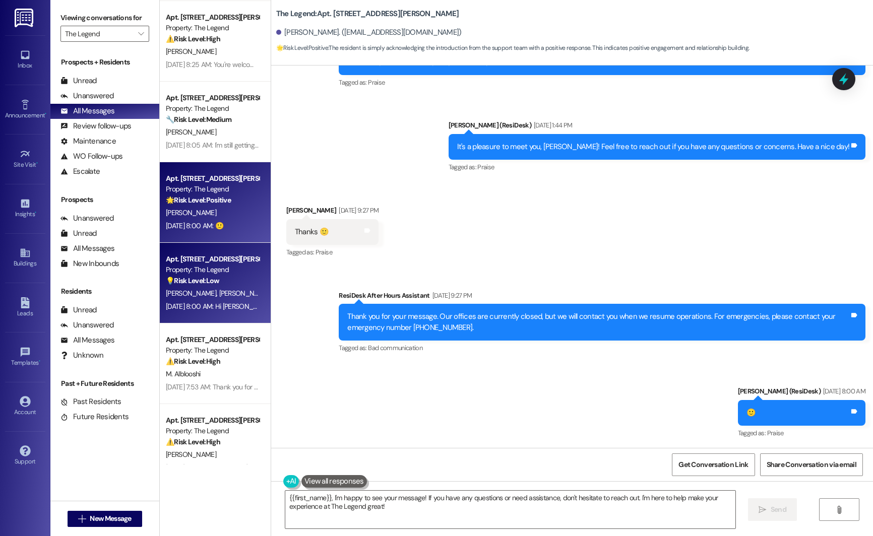
click at [204, 273] on div "Property: The Legend" at bounding box center [212, 270] width 93 height 11
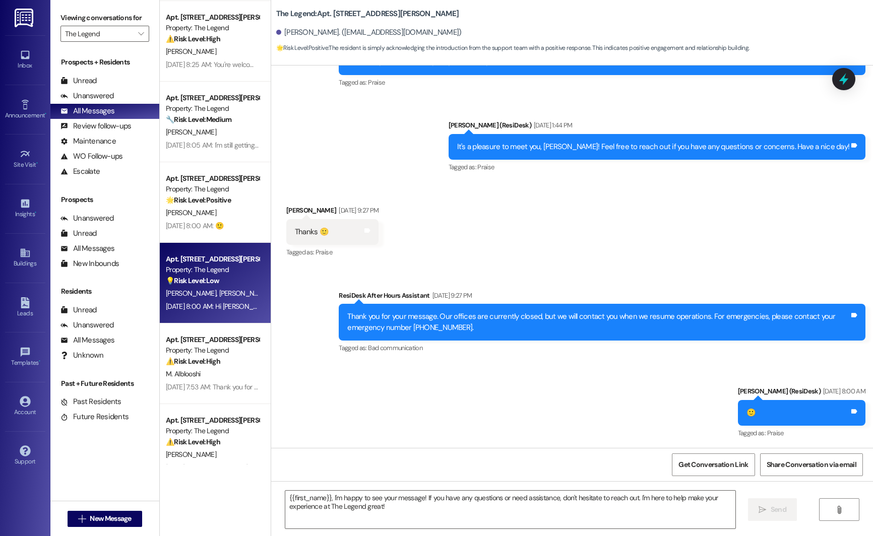
type textarea "Fetching suggested responses. Please feel free to read through the conversation…"
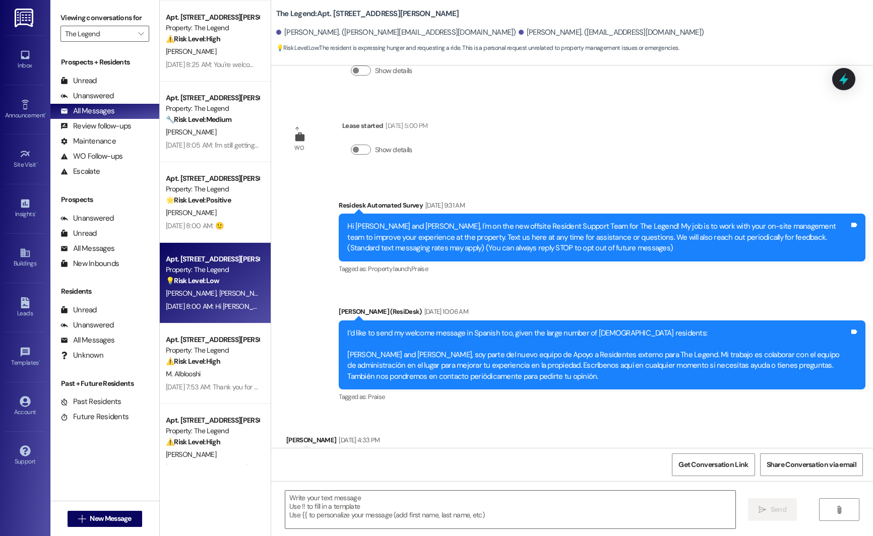
scroll to position [371, 0]
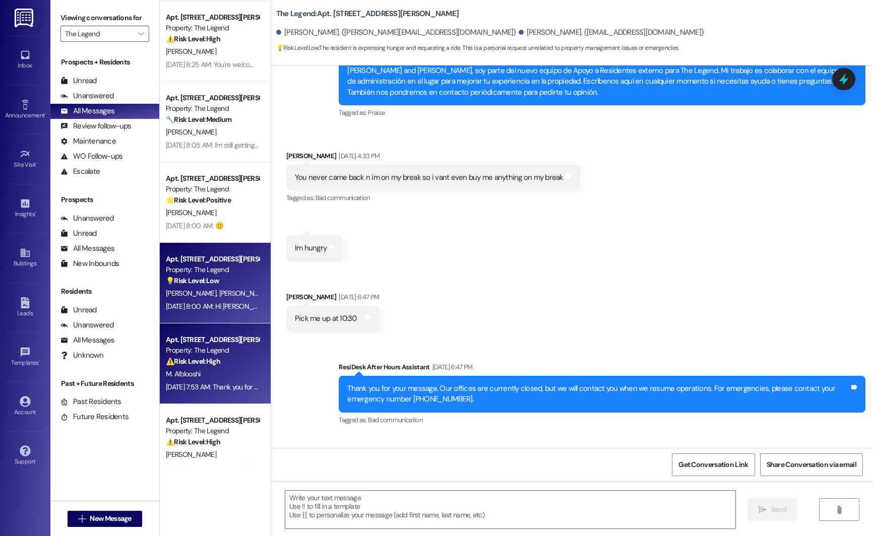
click at [178, 352] on div "Property: The Legend" at bounding box center [212, 350] width 93 height 11
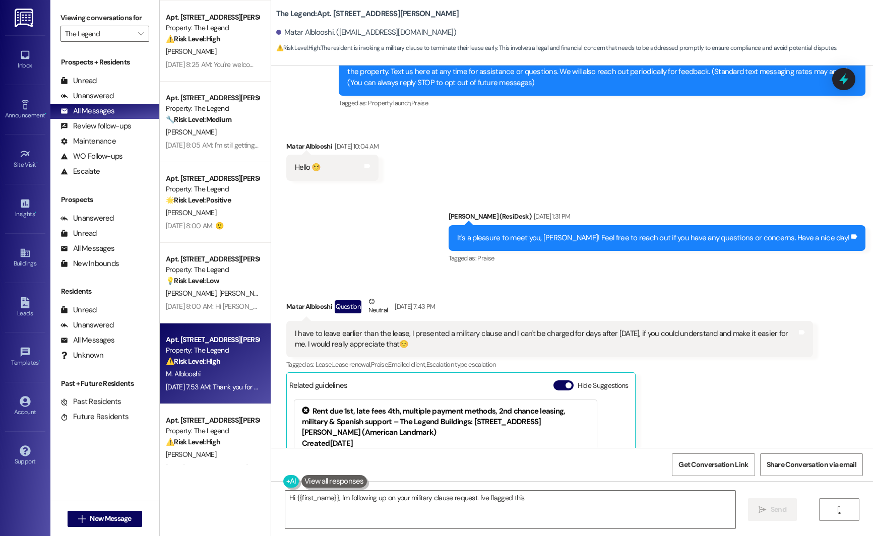
scroll to position [127, 0]
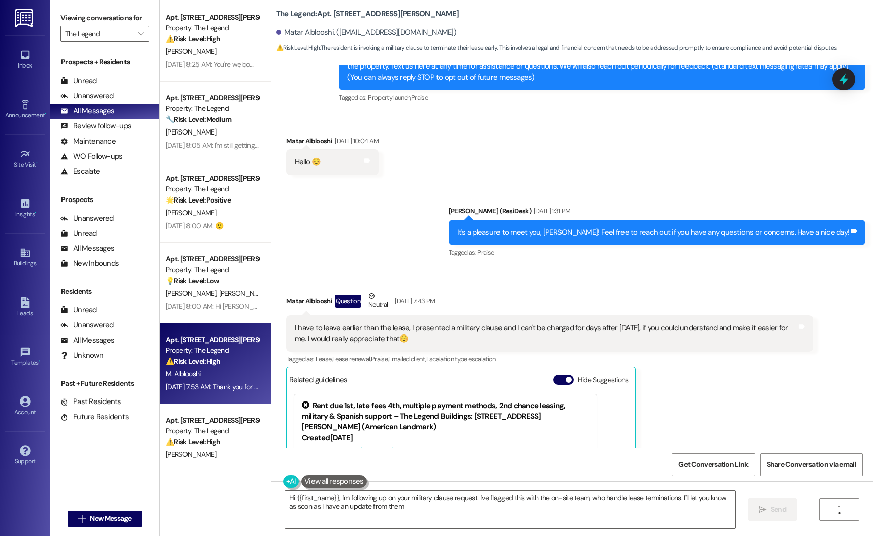
type textarea "Hi {{first_name}}, I'm following up on your military clause request. I've flagg…"
click at [493, 379] on span "button" at bounding box center [568, 380] width 6 height 6
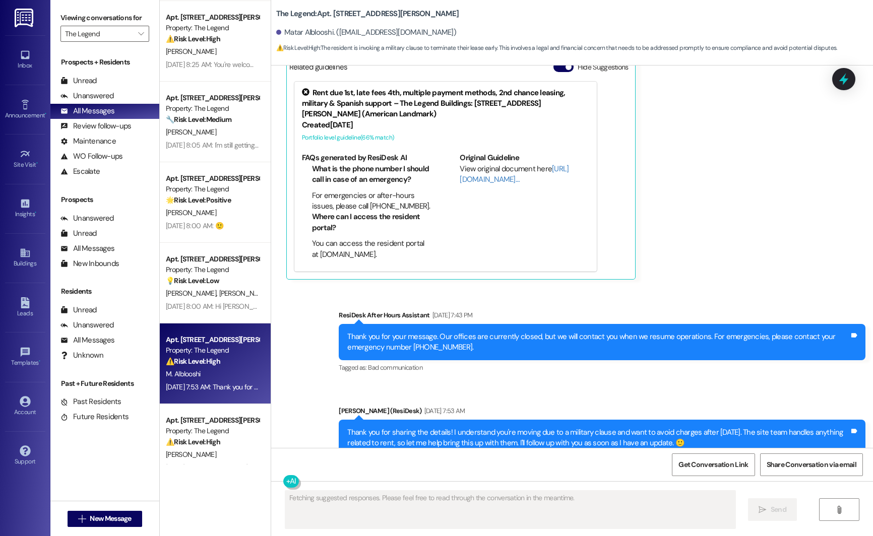
scroll to position [595, 0]
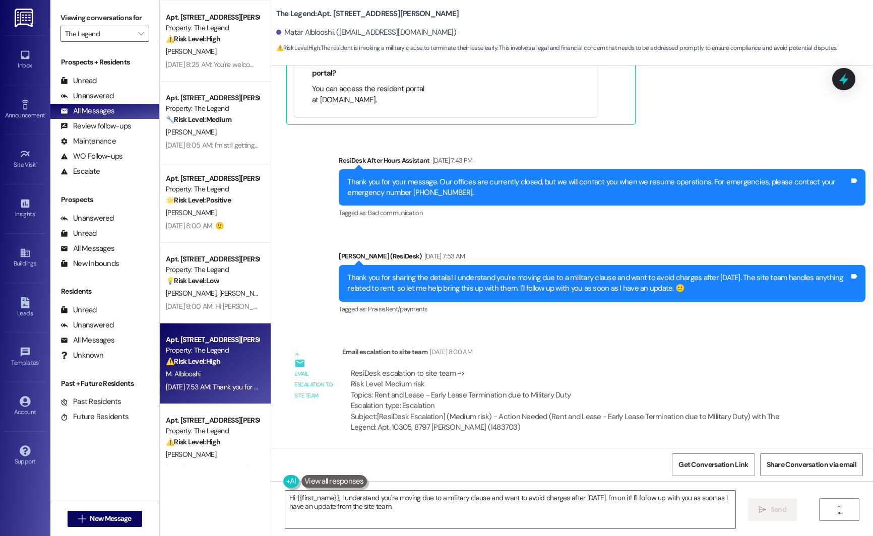
type textarea "Hi {{first_name}}, I understand you're moving due to a military clause and want…"
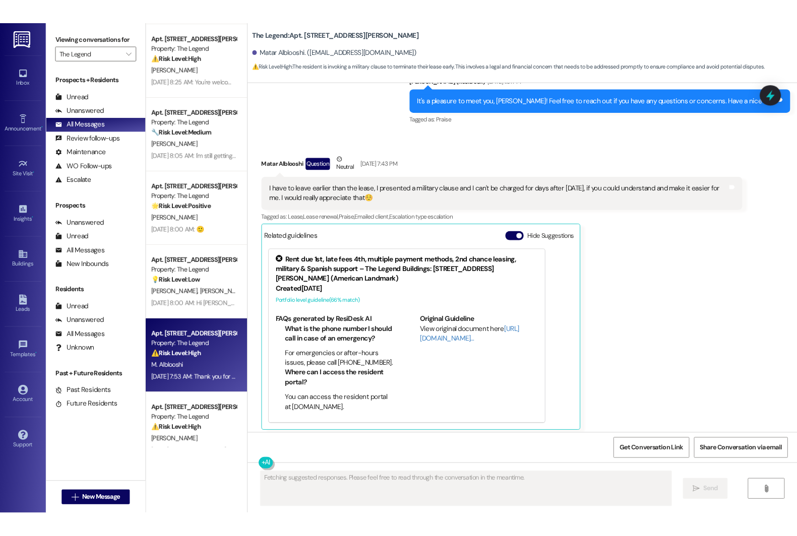
scroll to position [279, 0]
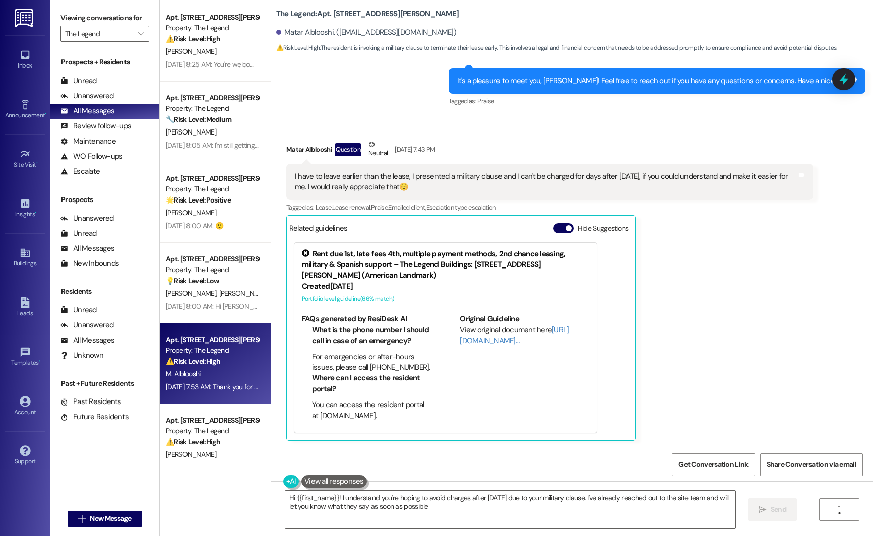
type textarea "Hi {{first_name}}! I understand you're hoping to avoid charges after Oct 3rd du…"
click at [493, 227] on span "button" at bounding box center [568, 228] width 6 height 6
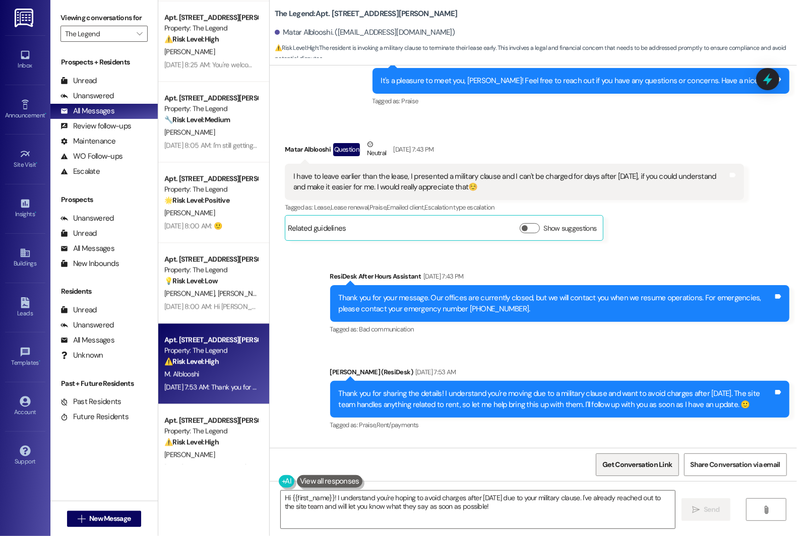
click at [493, 471] on span "Get Conversation Link" at bounding box center [637, 465] width 74 height 22
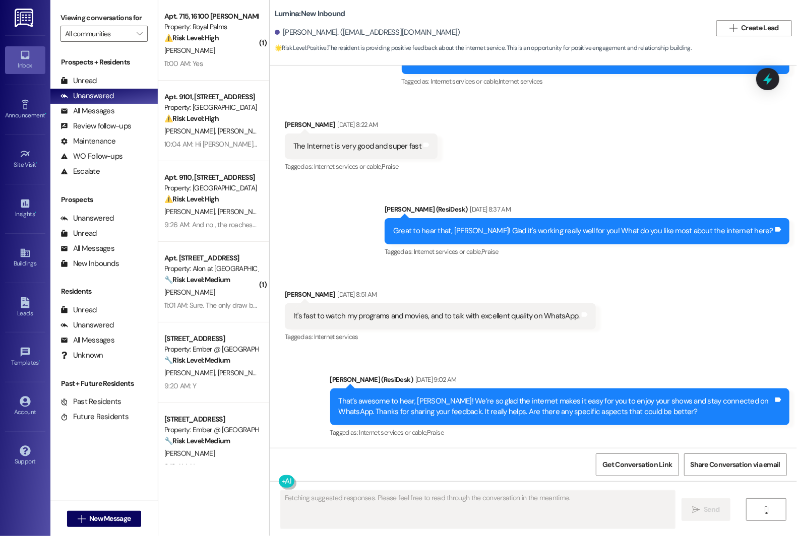
scroll to position [733, 0]
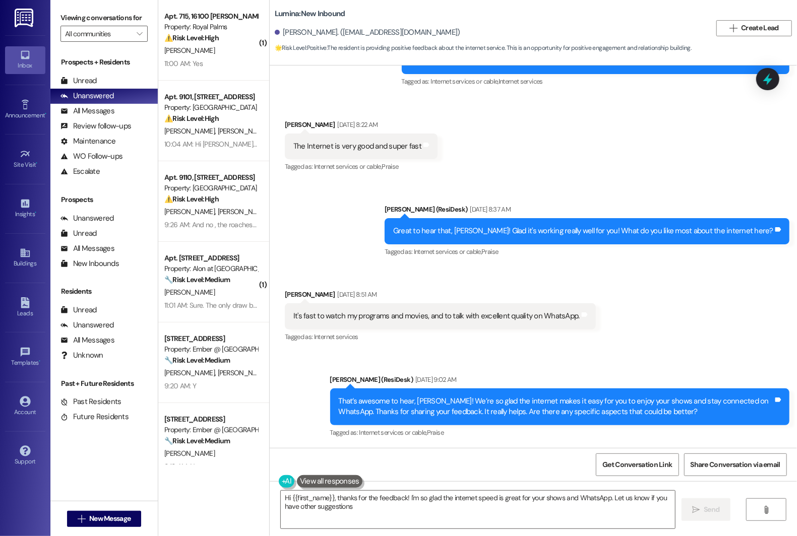
type textarea "Hi {{first_name}}, thanks for the feedback! I'm so glad the internet speed is g…"
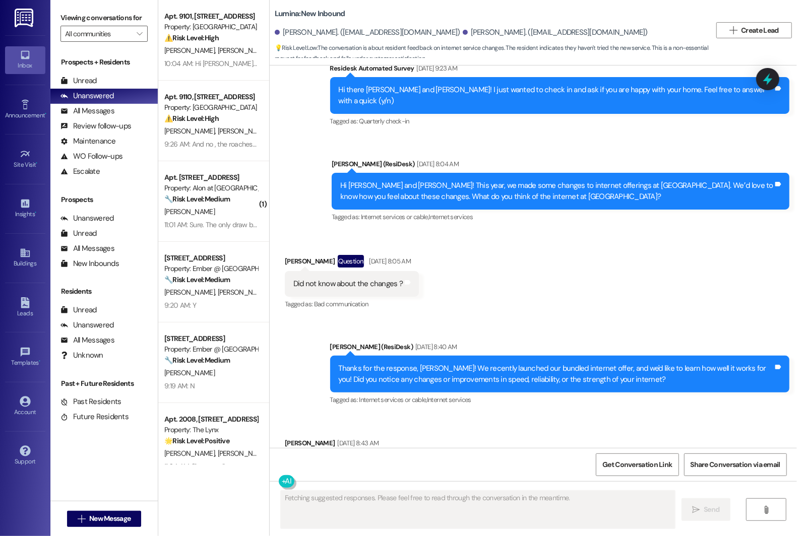
scroll to position [3473, 0]
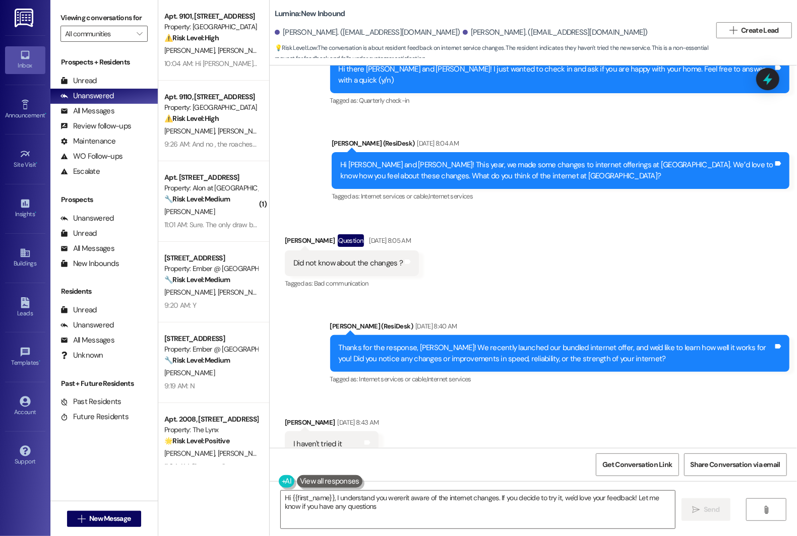
type textarea "Hi {{first_name}}, I understand you weren't aware of the internet changes. If y…"
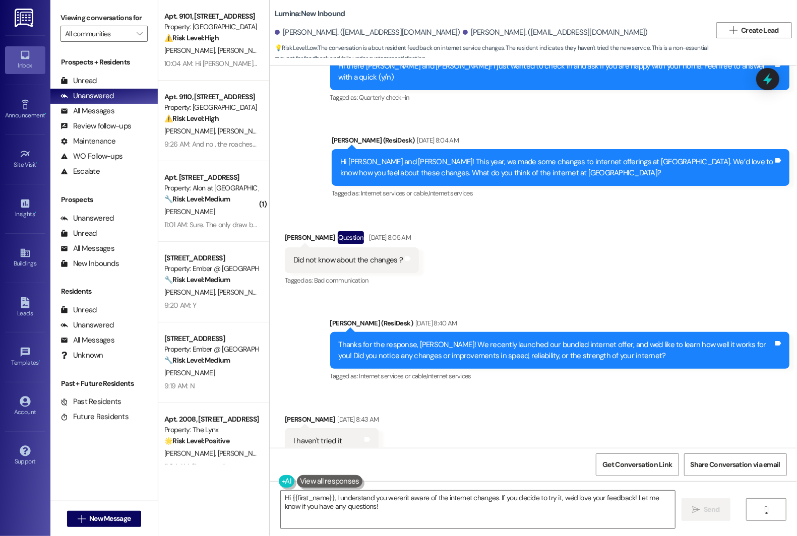
scroll to position [3558, 0]
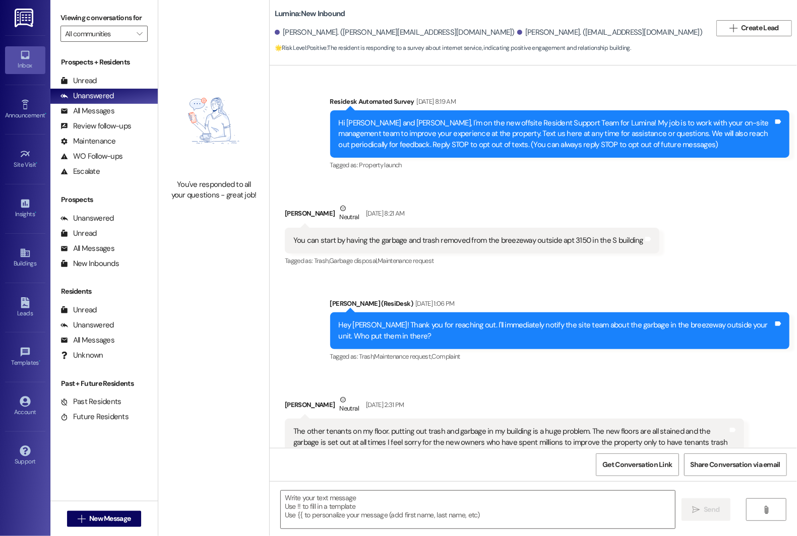
scroll to position [211, 0]
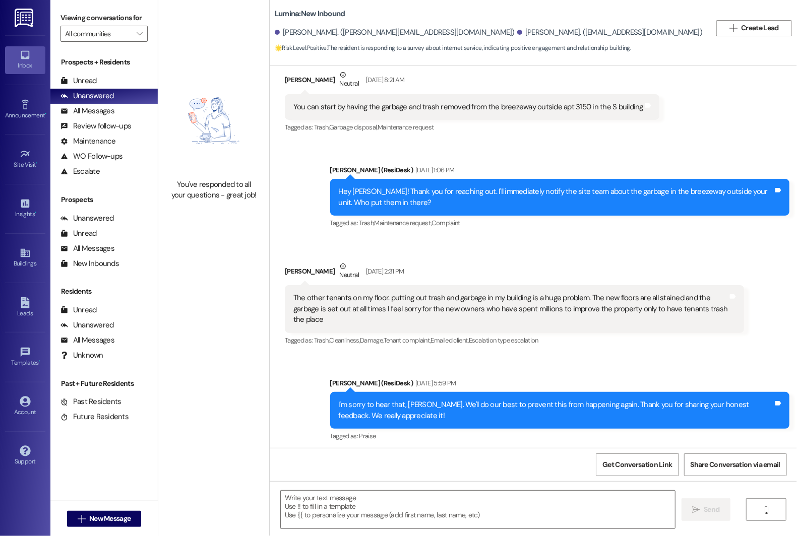
type textarea "Fetching suggested responses. Please feel free to read through the conversation…"
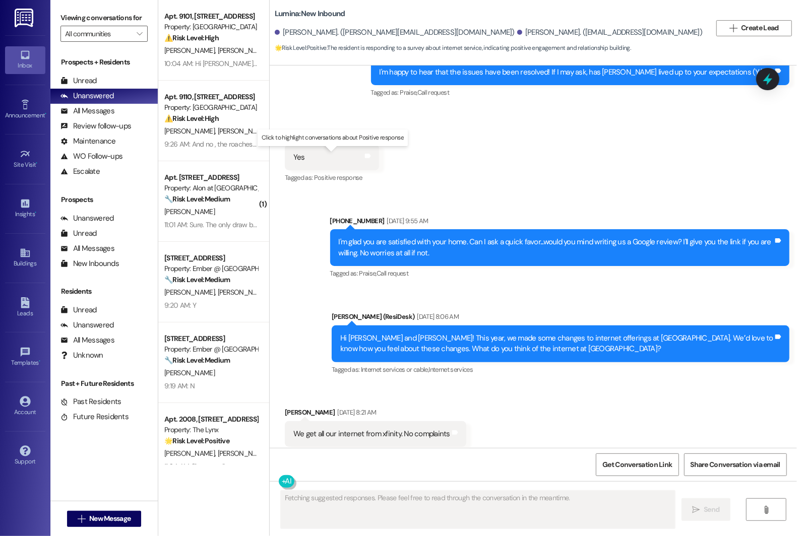
scroll to position [2624, 0]
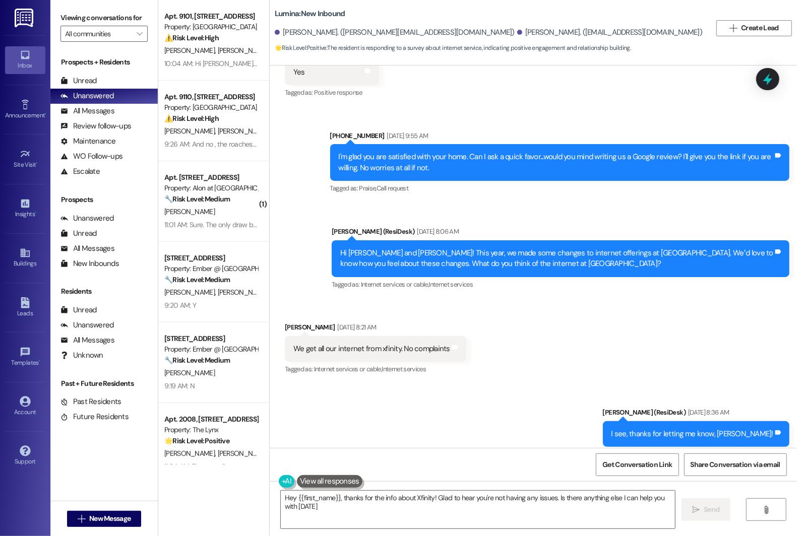
type textarea "Hey {{first_name}}, thanks for the info about Xfinity! Glad to hear you're not …"
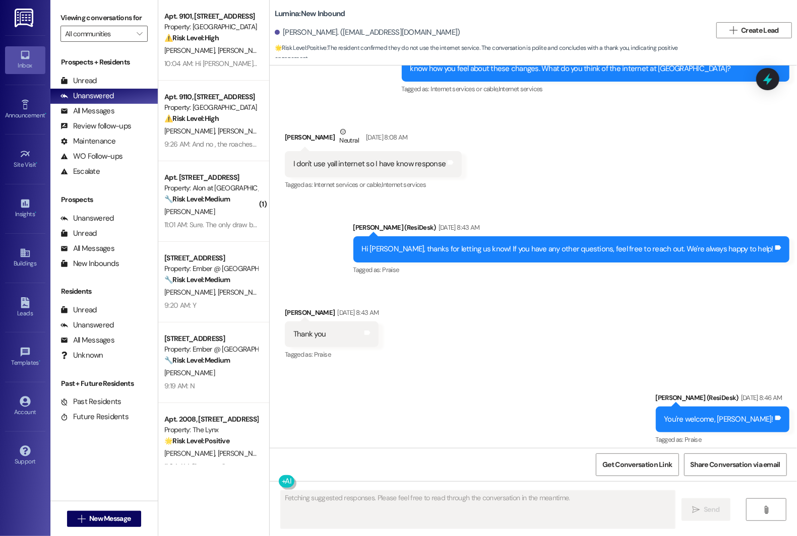
scroll to position [1880, 0]
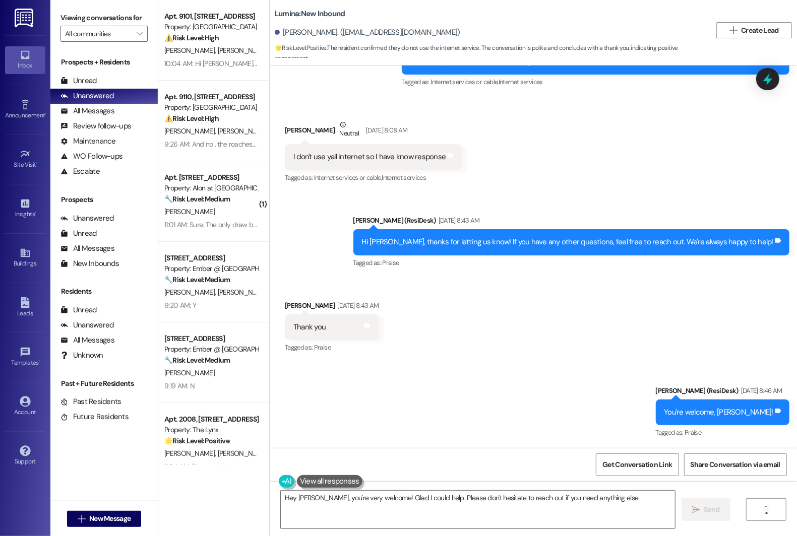
type textarea "Hey [PERSON_NAME], you're very welcome! Glad I could help. Please don't hesitat…"
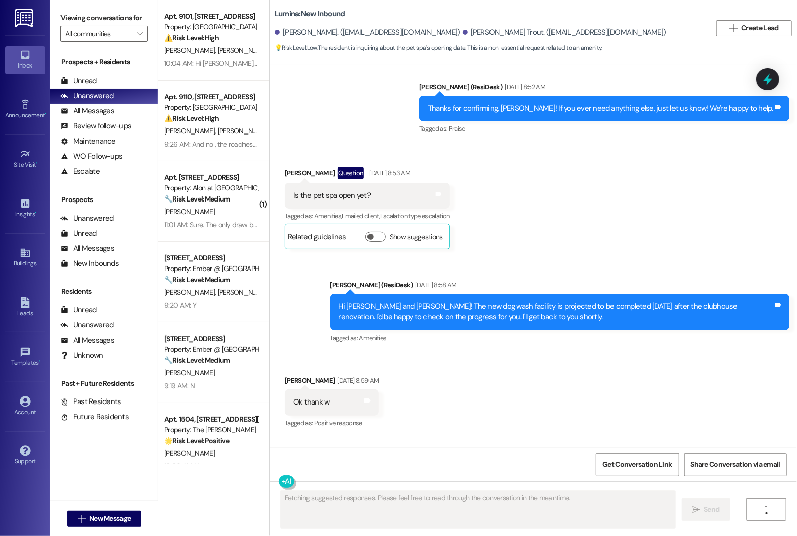
scroll to position [5747, 0]
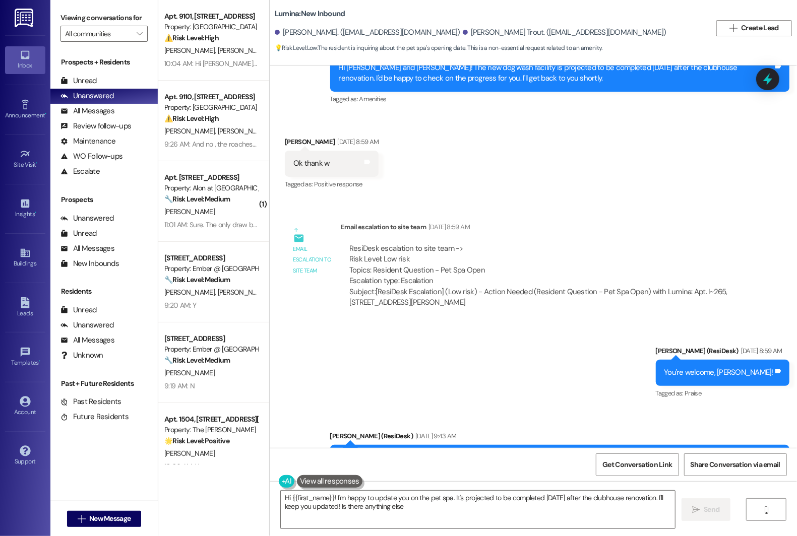
type textarea "Hi {{first_name}}! I'm happy to update you on the pet spa. It's projected to be…"
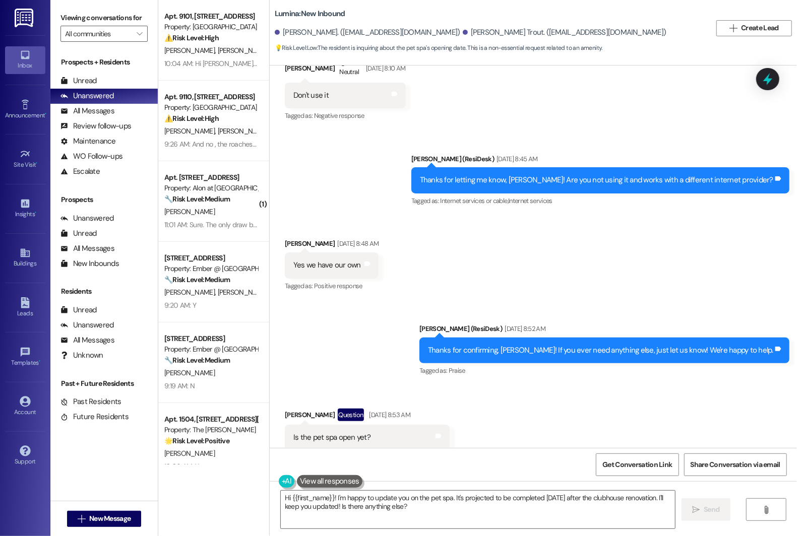
scroll to position [5266, 0]
